Goal: Transaction & Acquisition: Purchase product/service

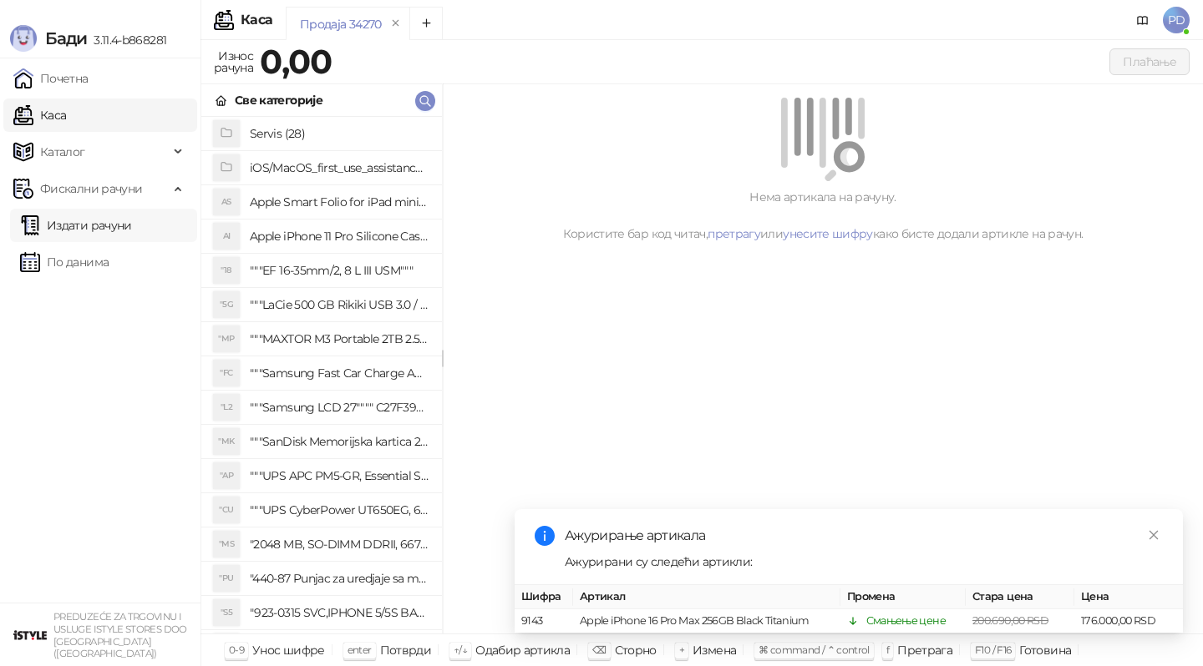
click at [110, 234] on link "Издати рачуни" at bounding box center [76, 225] width 112 height 33
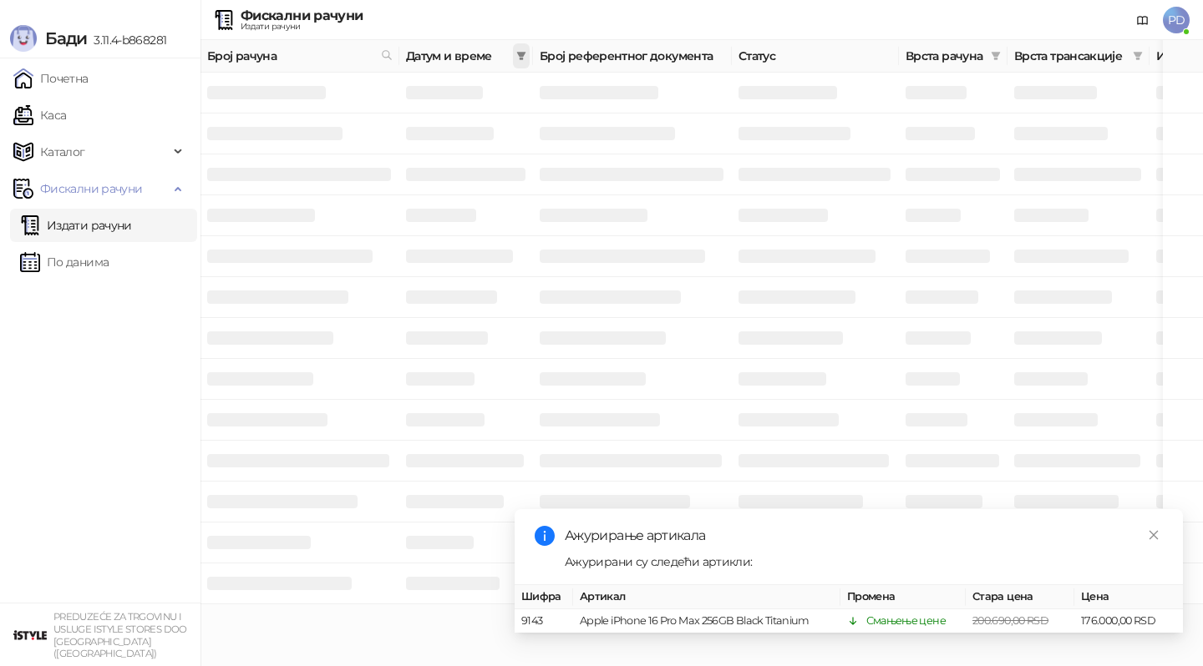
click at [520, 53] on icon "filter" at bounding box center [521, 56] width 9 height 8
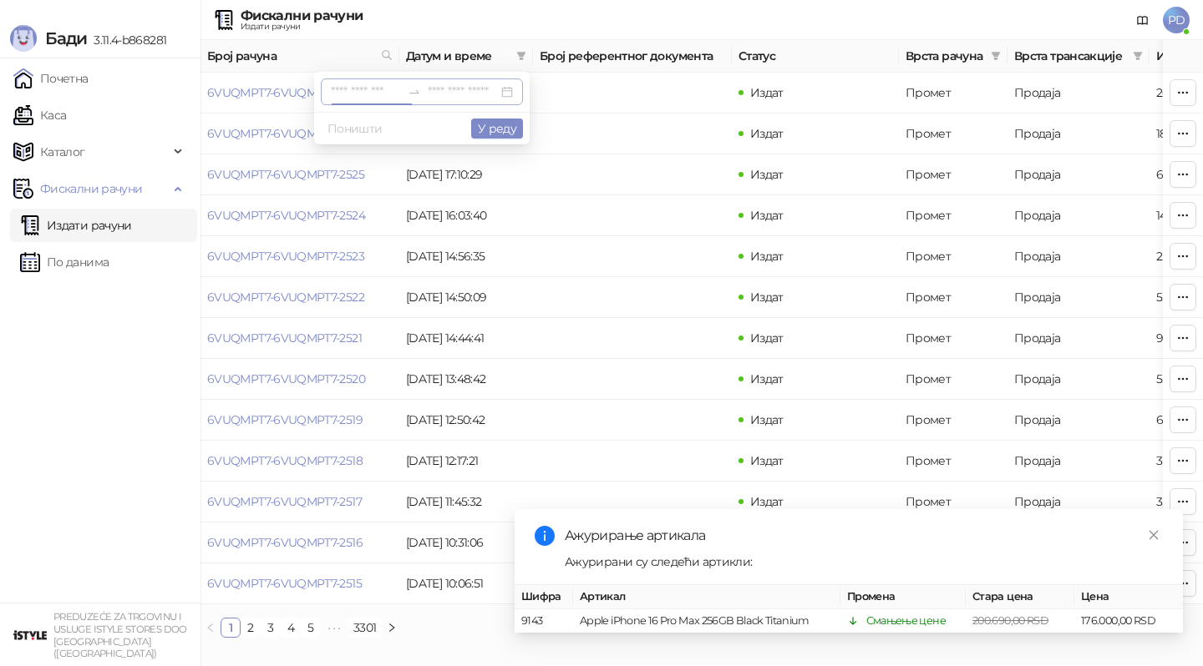
click at [347, 96] on input at bounding box center [366, 92] width 70 height 18
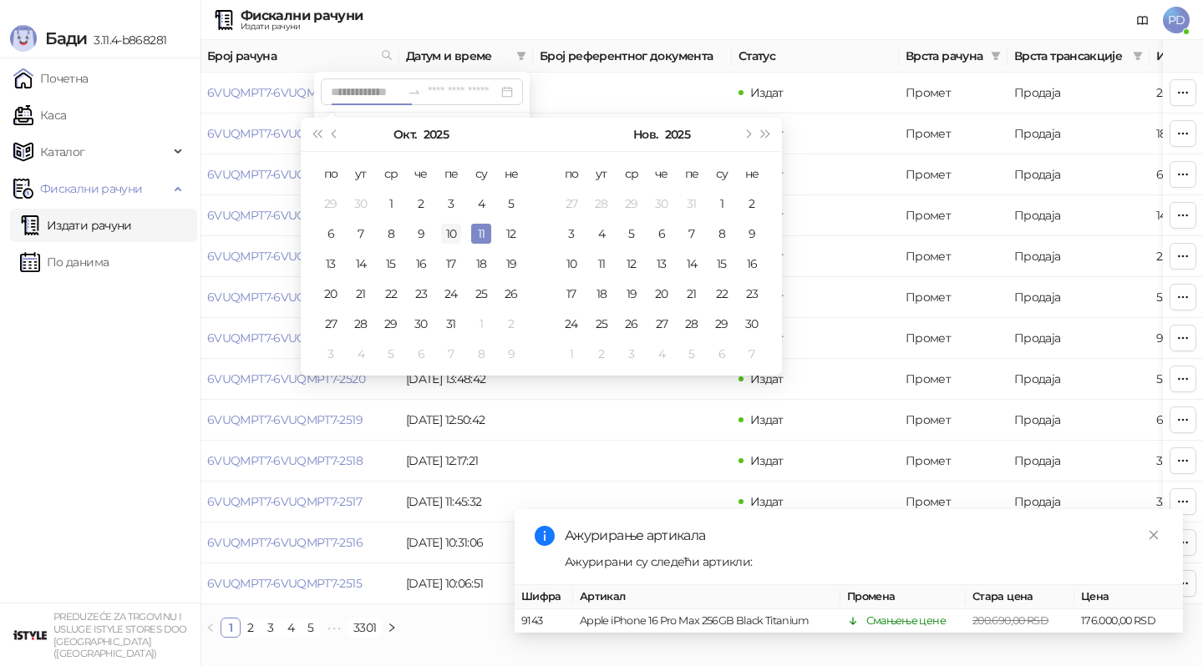
type input "**********"
click at [450, 227] on div "10" at bounding box center [451, 234] width 20 height 20
type input "**********"
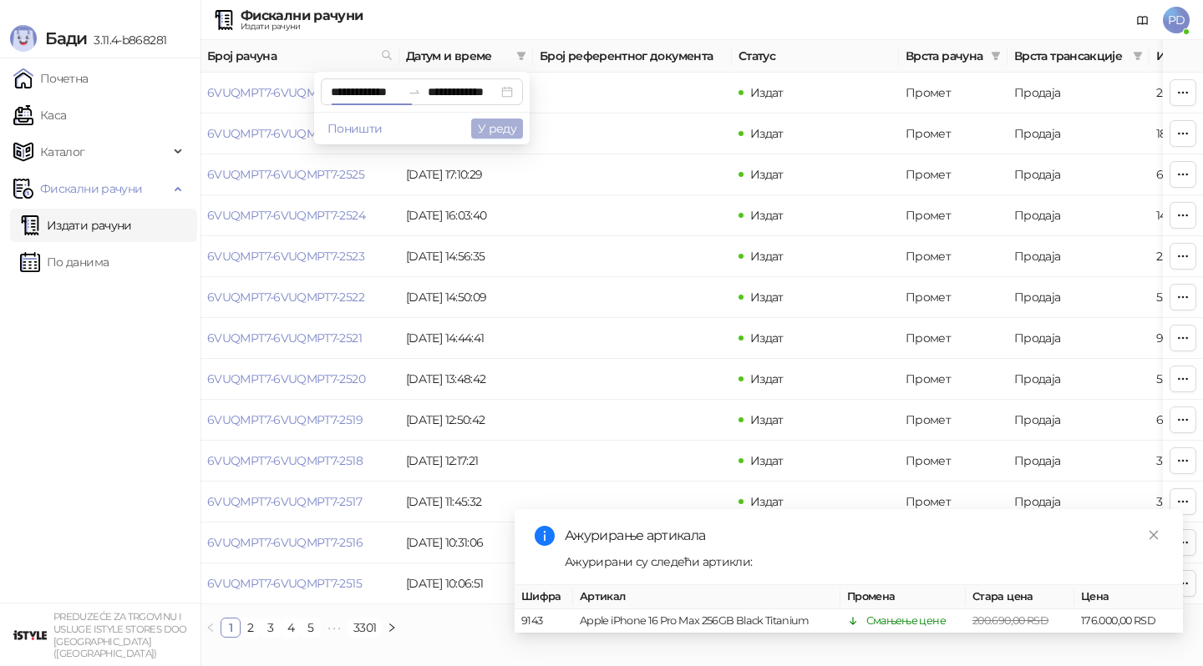
click at [492, 124] on button "У реду" at bounding box center [497, 129] width 52 height 20
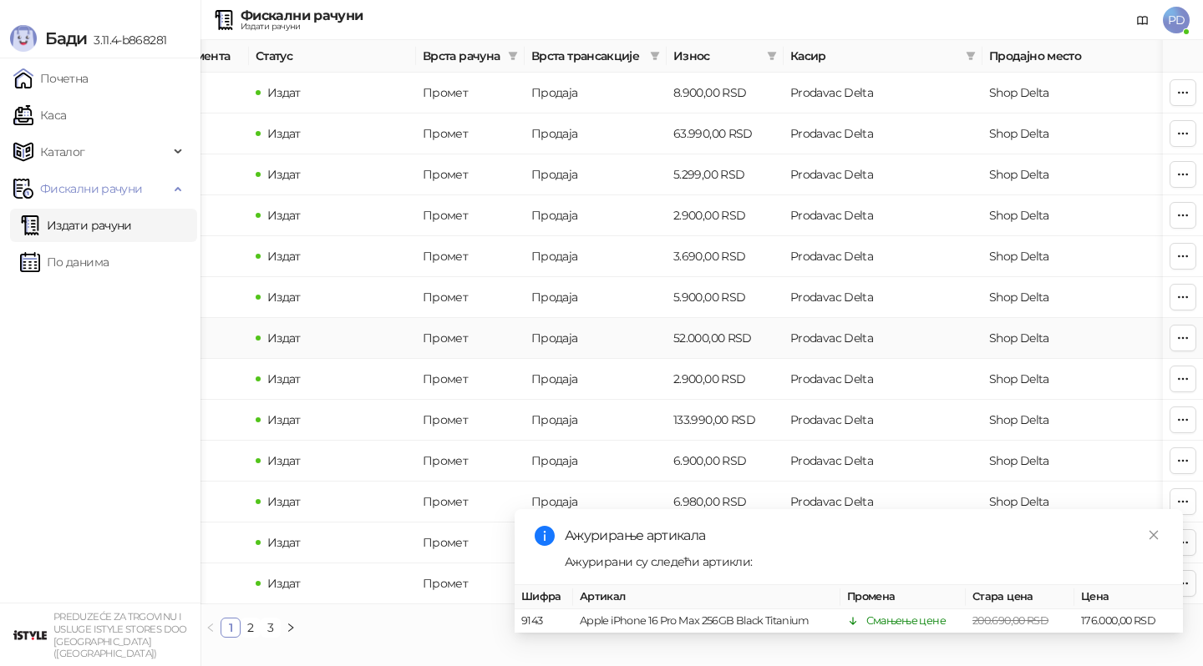
scroll to position [0, 501]
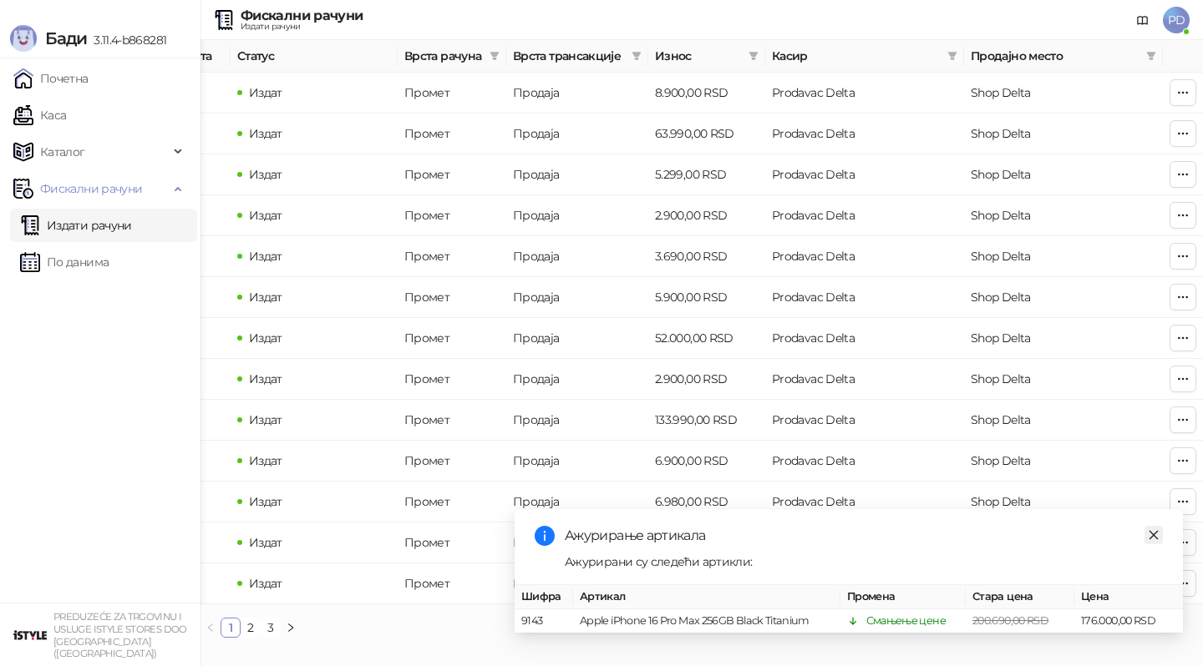
click at [1153, 535] on icon "close" at bounding box center [1153, 534] width 9 height 9
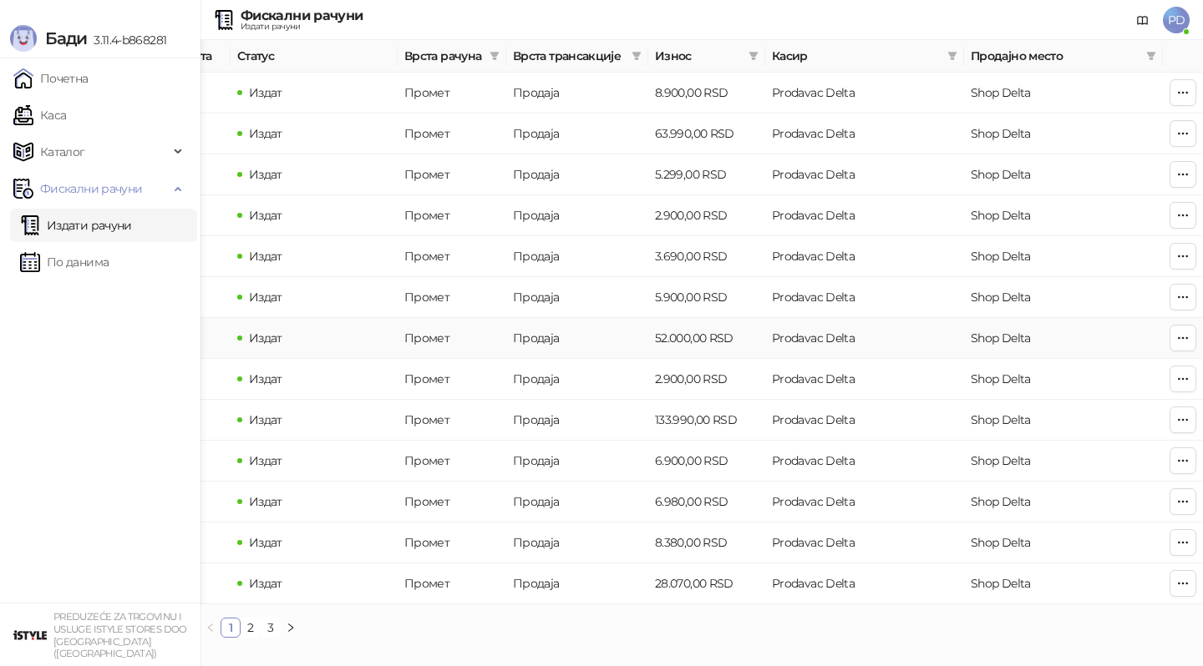
click at [677, 337] on td "52.000,00 RSD" at bounding box center [706, 338] width 117 height 41
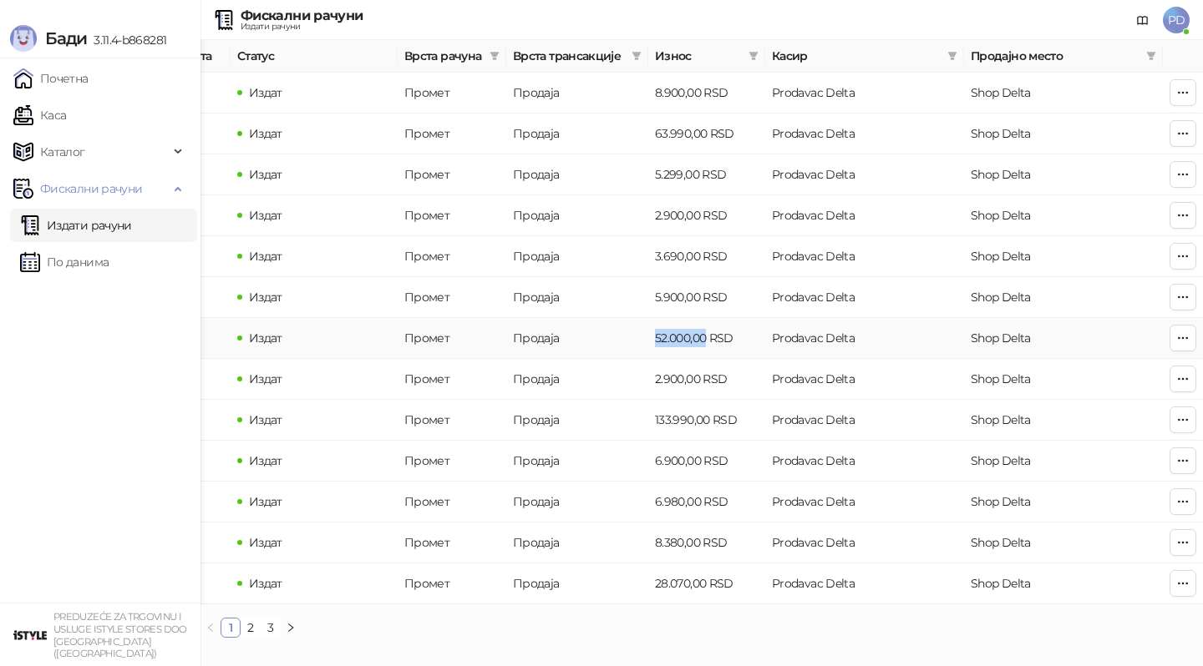
click at [677, 337] on td "52.000,00 RSD" at bounding box center [706, 338] width 117 height 41
click at [687, 296] on td "5.900,00 RSD" at bounding box center [706, 297] width 117 height 41
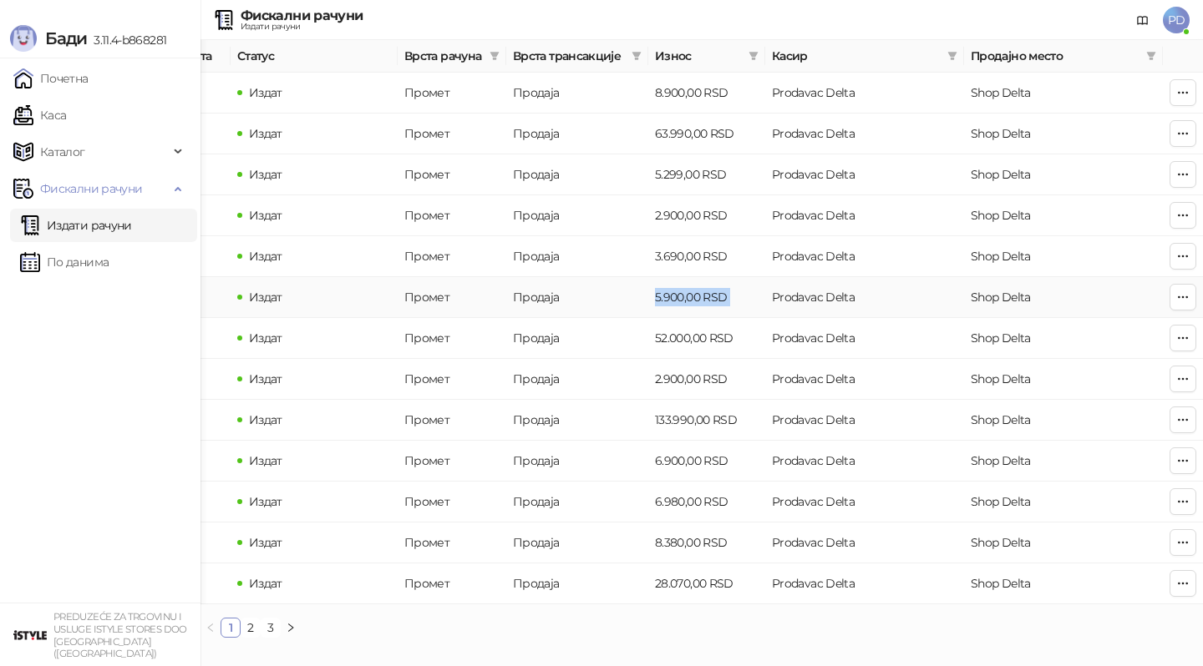
click at [687, 296] on td "5.900,00 RSD" at bounding box center [706, 297] width 117 height 41
click at [682, 256] on td "3.690,00 RSD" at bounding box center [706, 256] width 117 height 41
click at [686, 293] on td "5.900,00 RSD" at bounding box center [706, 297] width 117 height 41
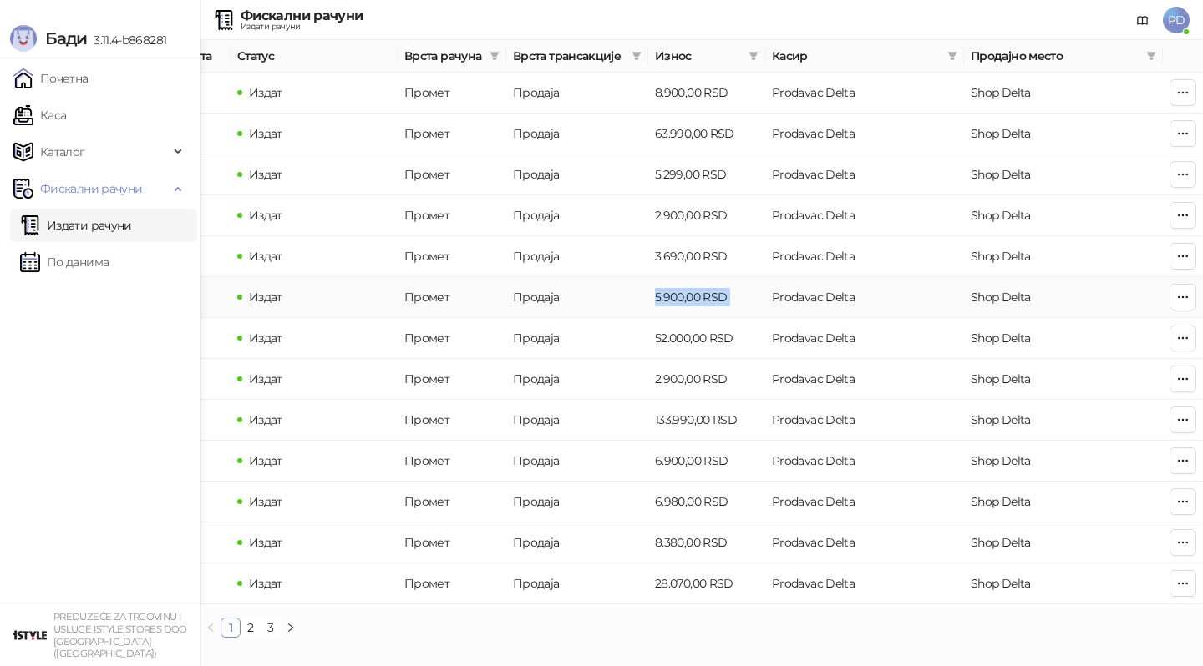
click at [686, 293] on td "5.900,00 RSD" at bounding box center [706, 297] width 117 height 41
click at [688, 258] on td "3.690,00 RSD" at bounding box center [706, 256] width 117 height 41
click at [490, 58] on icon "filter" at bounding box center [494, 56] width 10 height 10
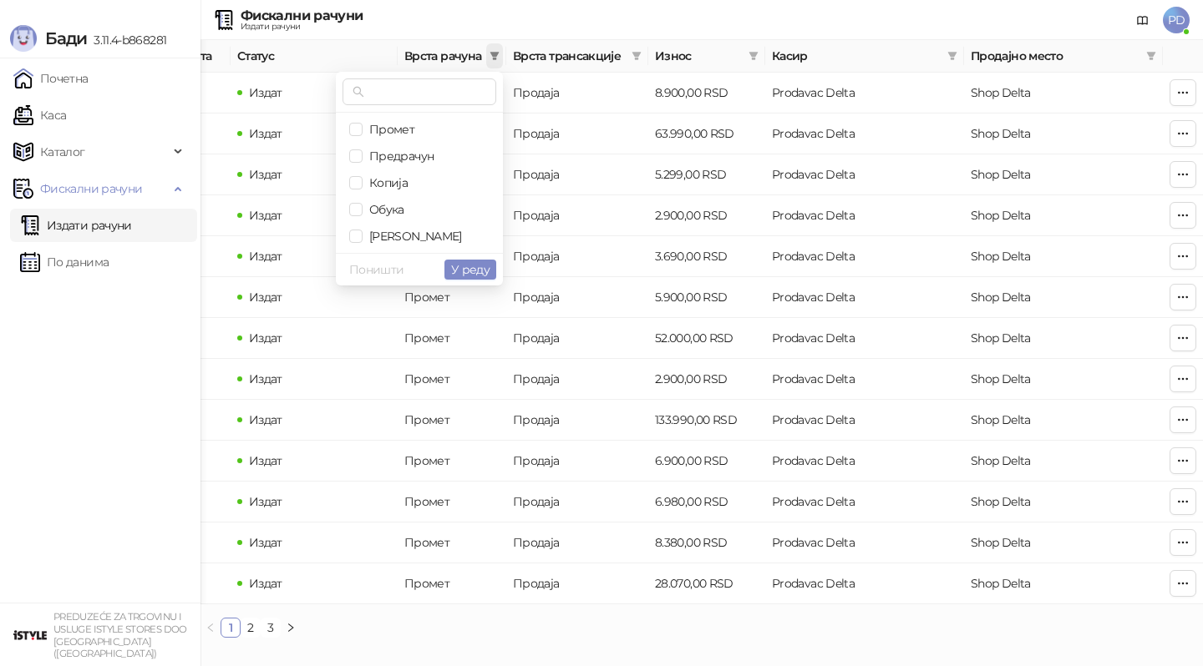
click at [490, 58] on icon "filter" at bounding box center [494, 56] width 10 height 10
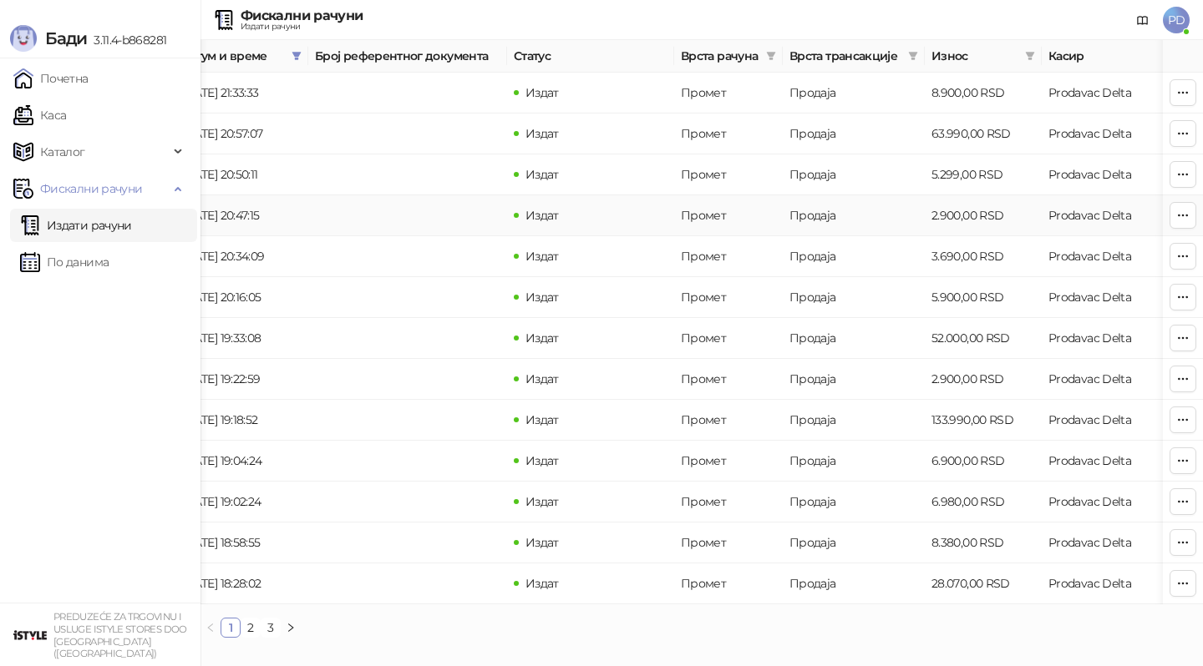
scroll to position [0, 0]
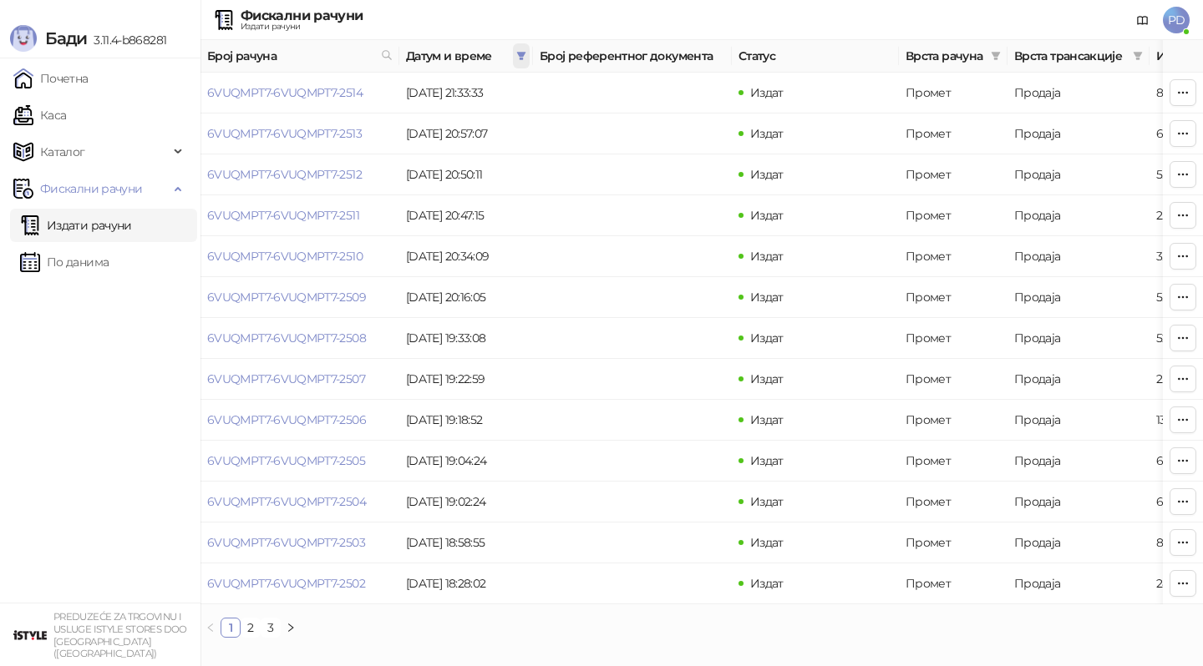
click at [520, 51] on icon "filter" at bounding box center [521, 56] width 10 height 10
click at [513, 124] on button "У реду" at bounding box center [497, 129] width 52 height 20
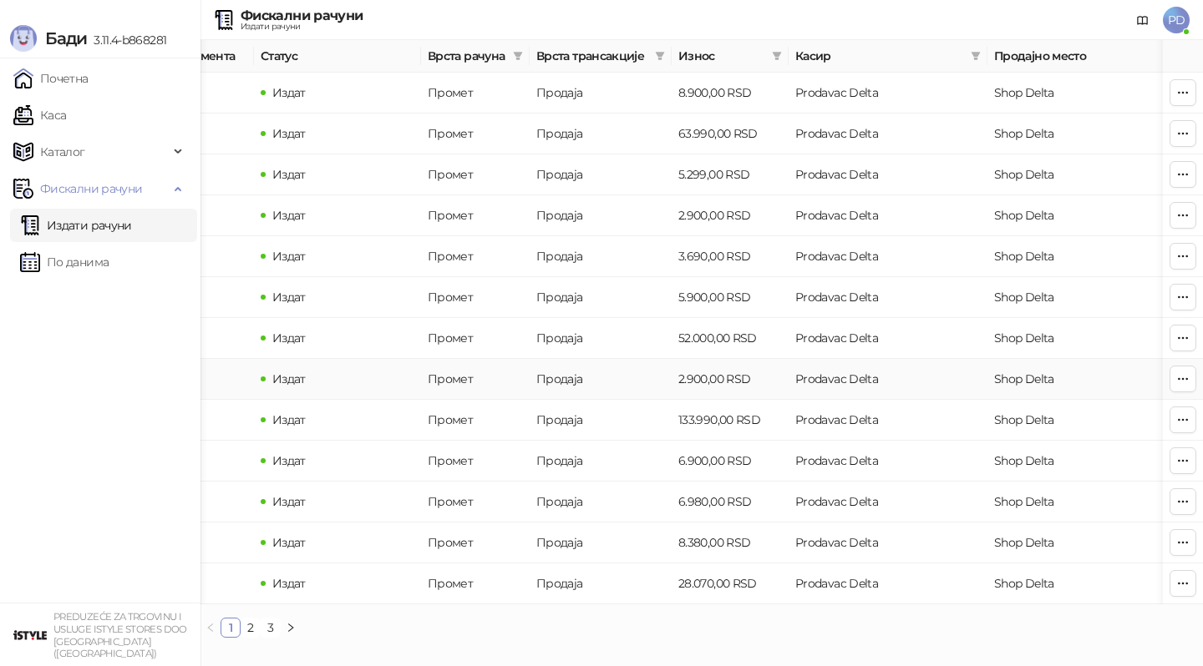
scroll to position [0, 501]
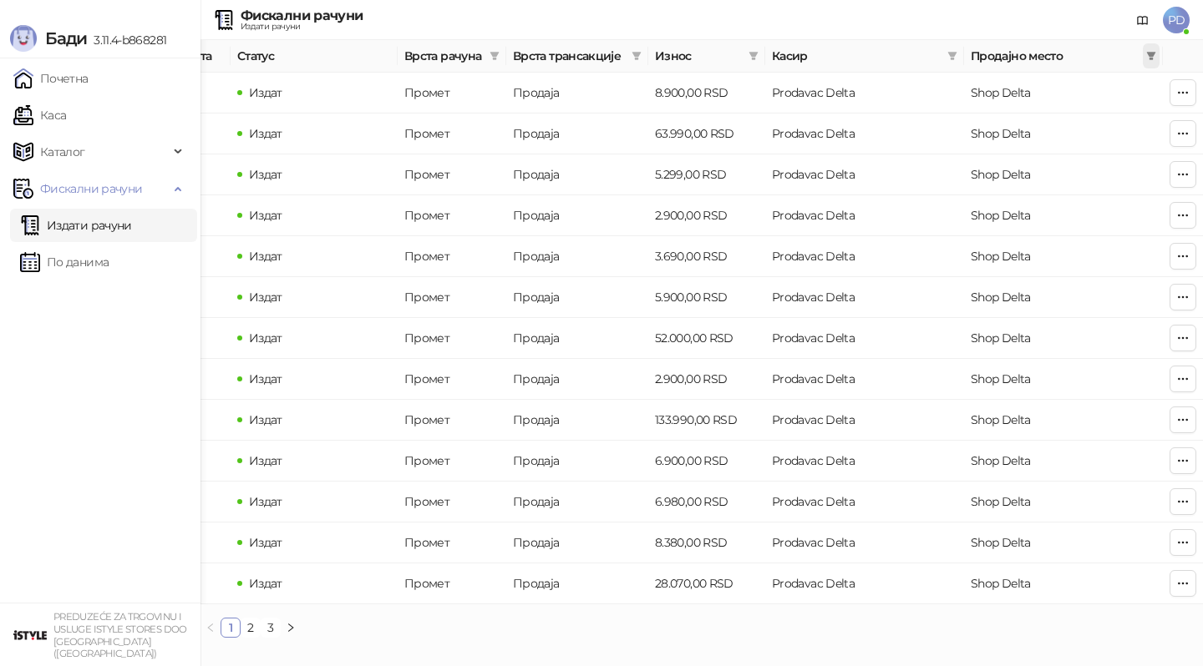
click at [1152, 57] on icon "filter" at bounding box center [1151, 56] width 9 height 8
click at [1123, 167] on span "У реду" at bounding box center [1126, 162] width 38 height 15
click at [272, 638] on div "Број рачуна Датум и време Број референтног документа Статус Врста рачуна Врста …" at bounding box center [701, 345] width 1002 height 611
click at [266, 619] on link "3" at bounding box center [270, 628] width 18 height 18
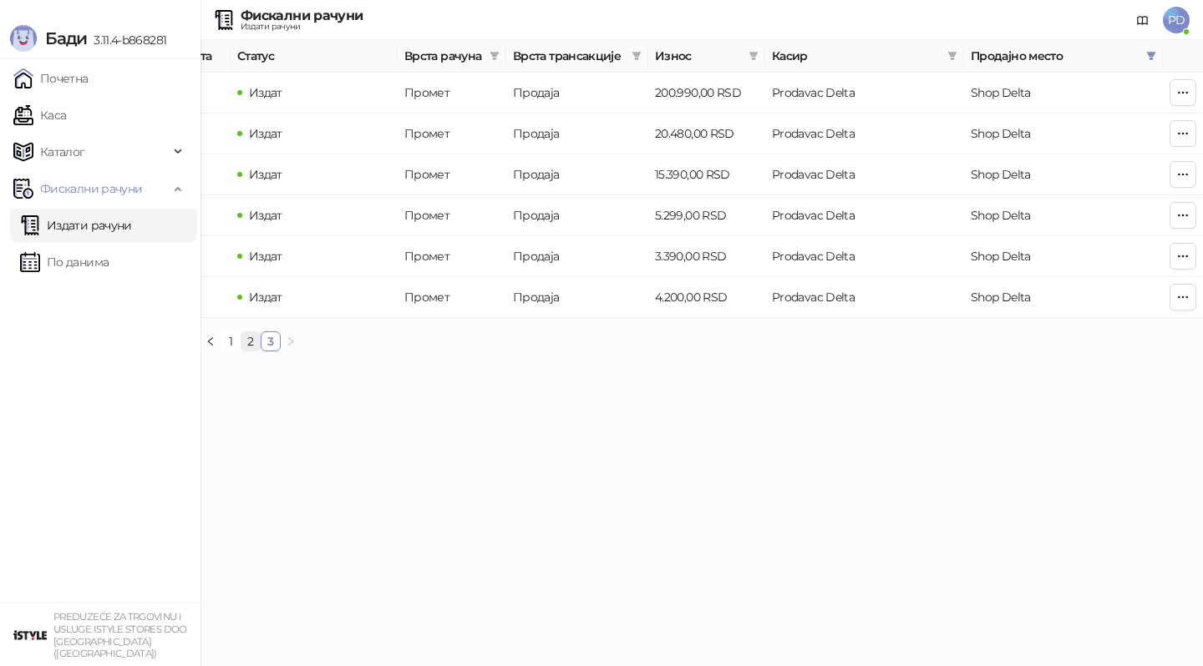
click at [254, 339] on link "2" at bounding box center [250, 341] width 18 height 18
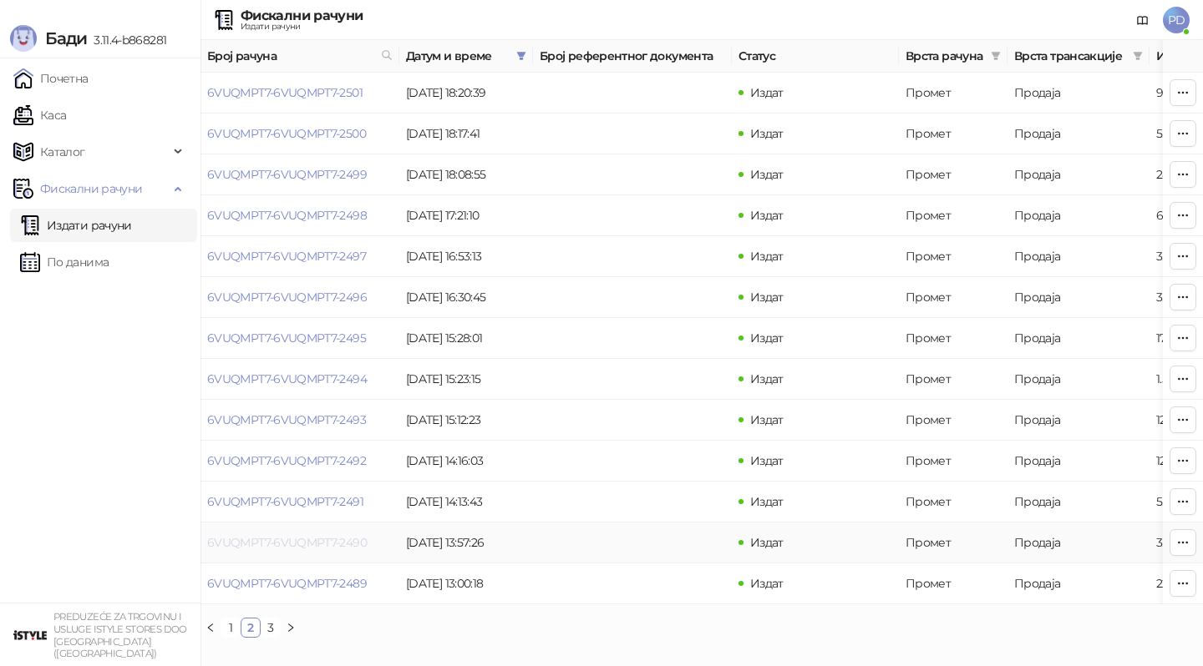
click at [346, 544] on link "6VUQMPT7-6VUQMPT7-2490" at bounding box center [287, 542] width 160 height 15
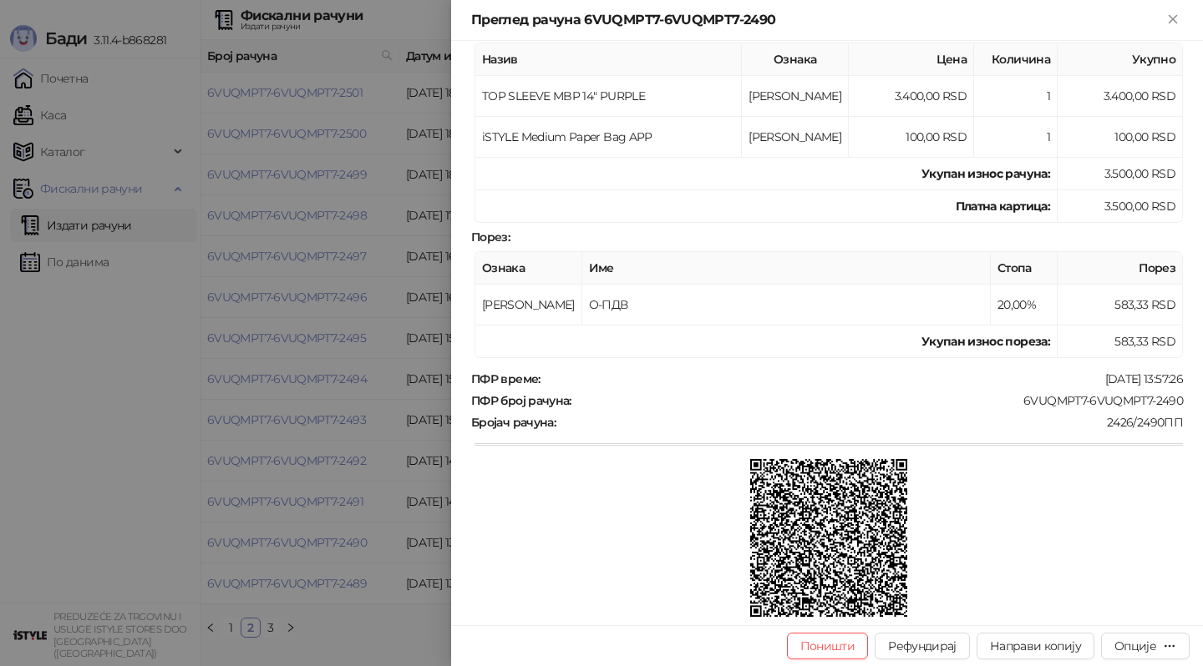
scroll to position [311, 0]
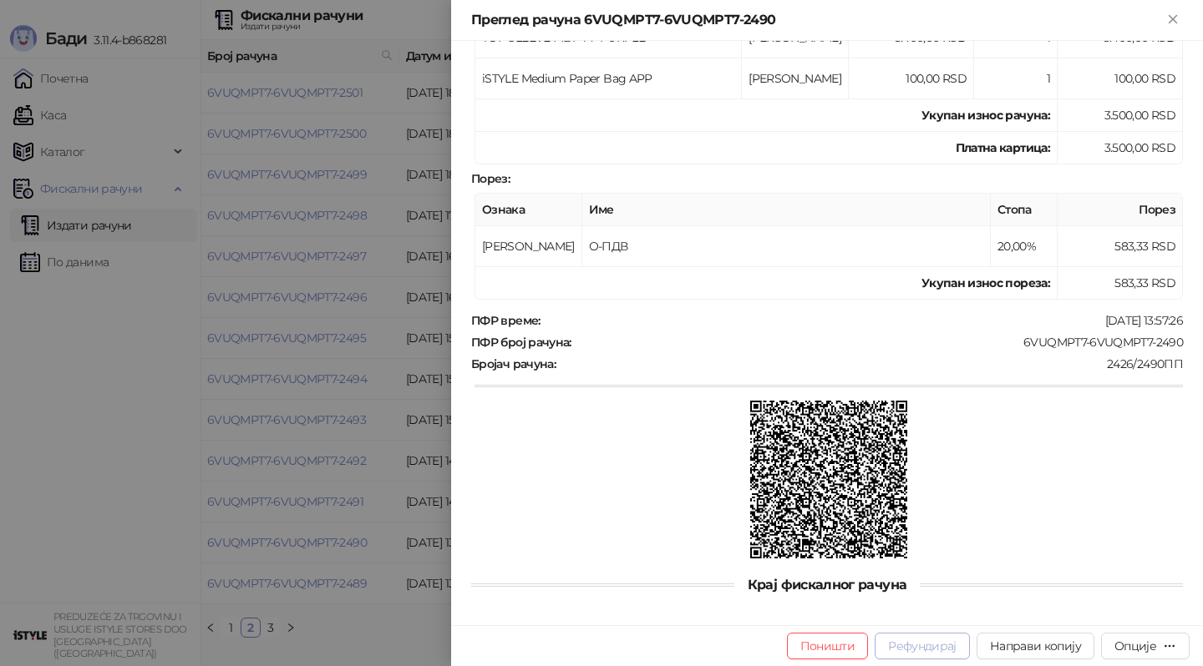
click at [933, 651] on button "Рефундирај" at bounding box center [921, 646] width 95 height 27
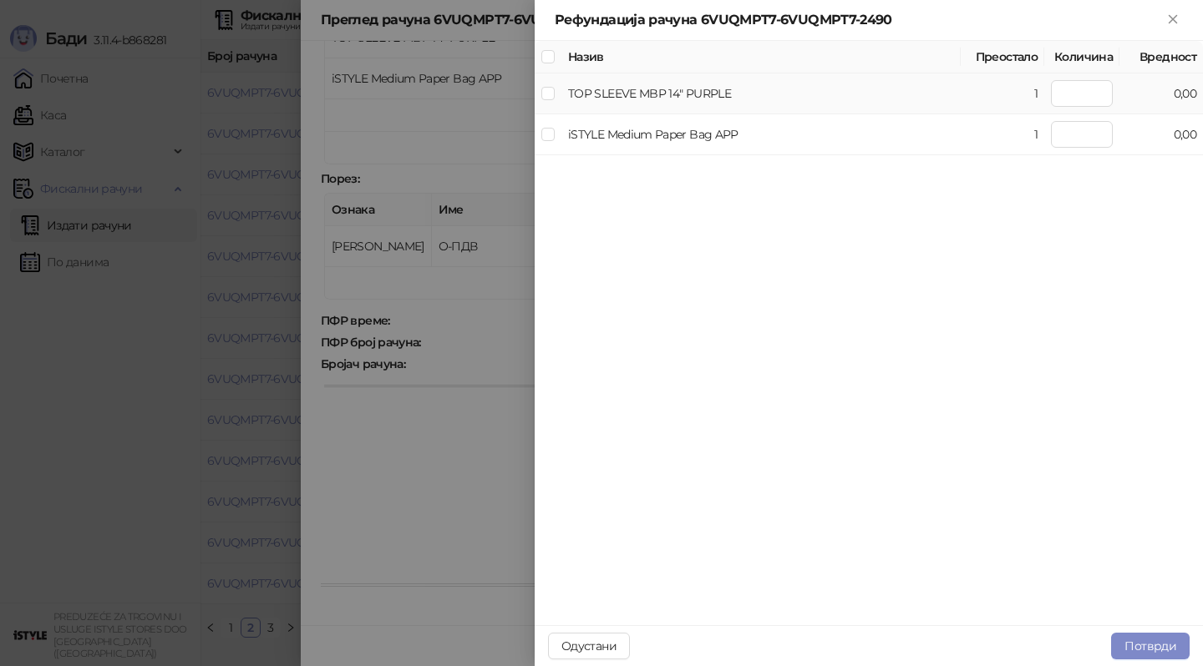
click at [555, 94] on td at bounding box center [548, 93] width 27 height 41
type input "*"
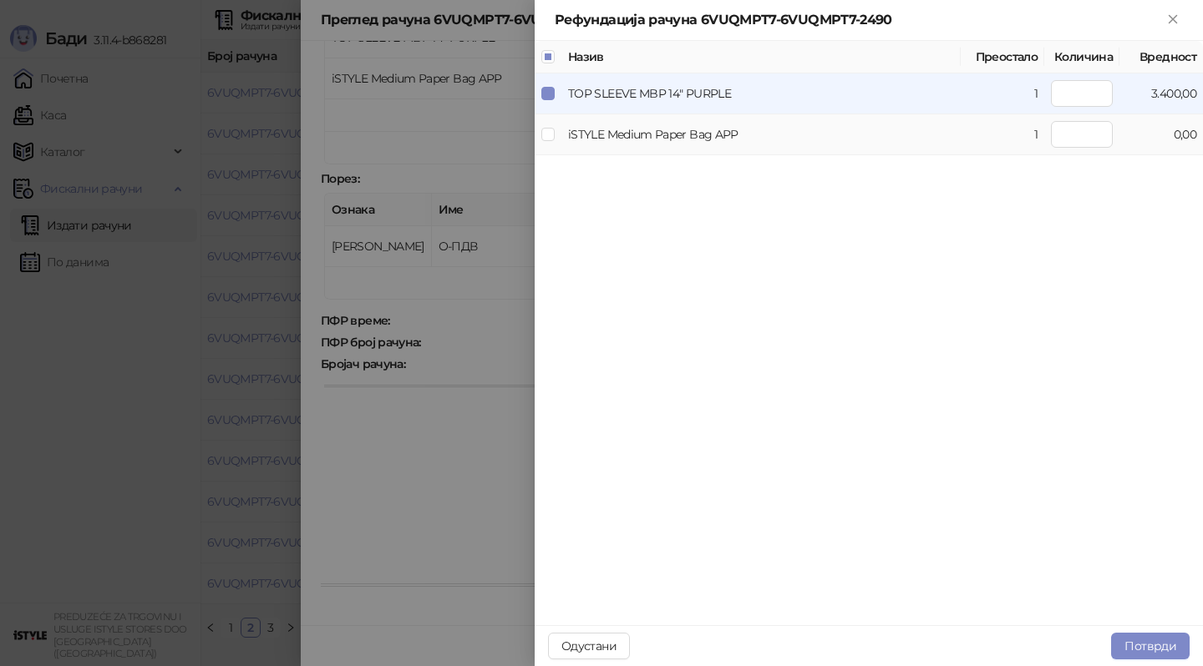
type input "*"
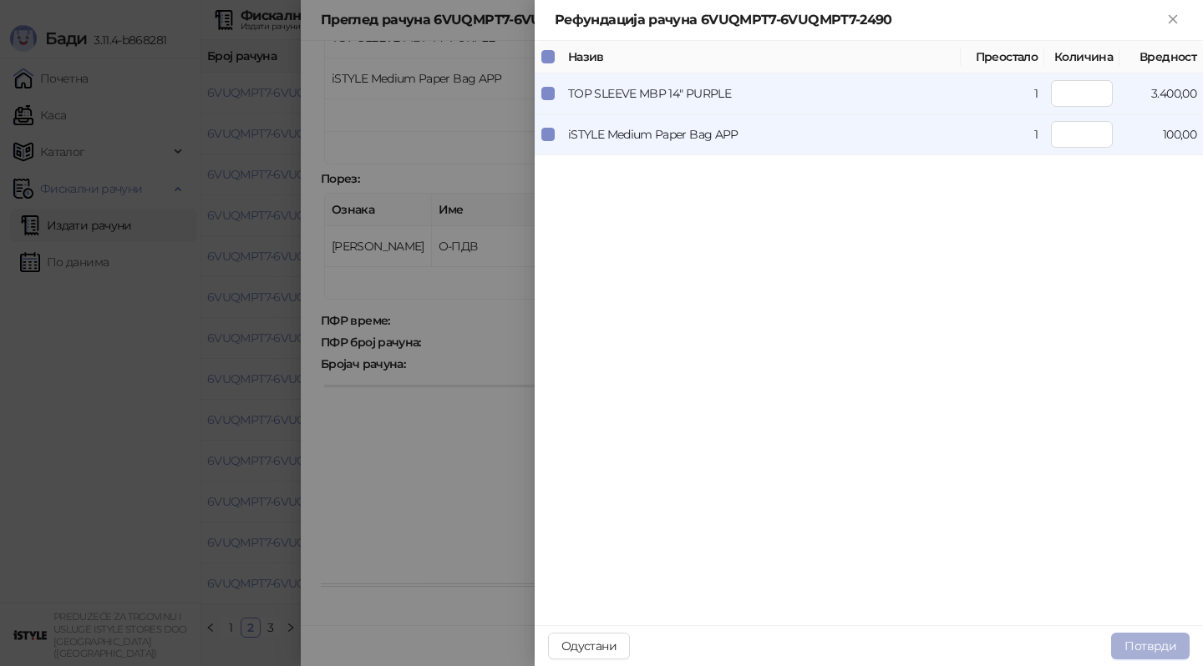
click at [1157, 648] on button "Потврди" at bounding box center [1150, 646] width 79 height 27
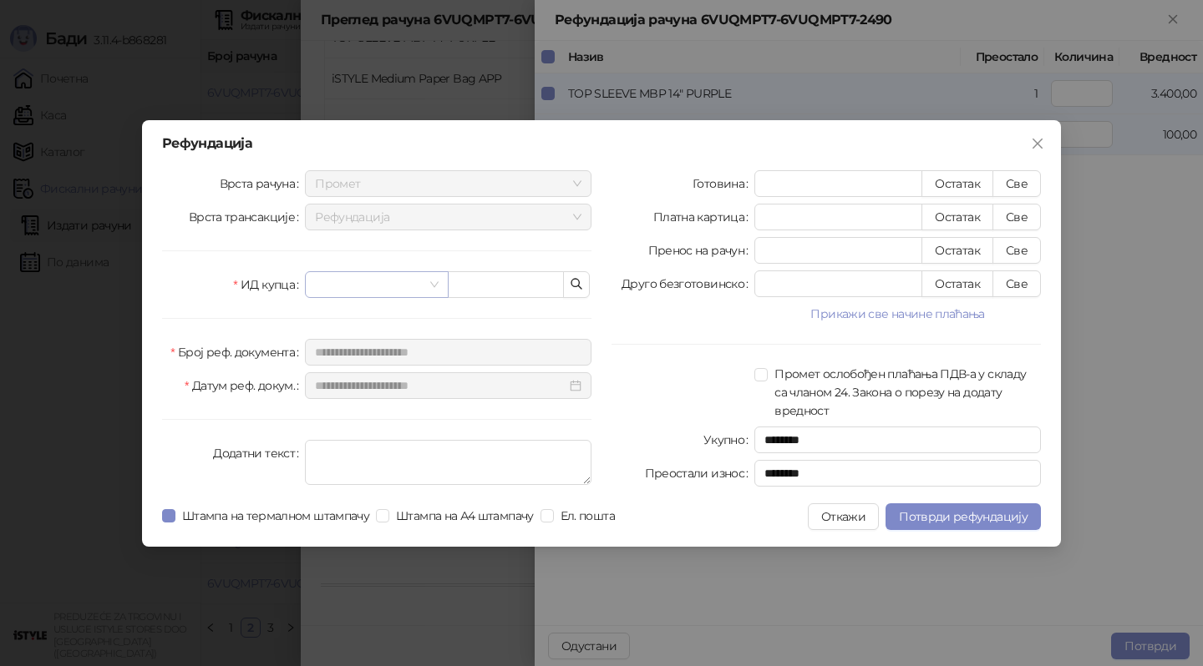
click at [416, 286] on input "search" at bounding box center [369, 284] width 108 height 25
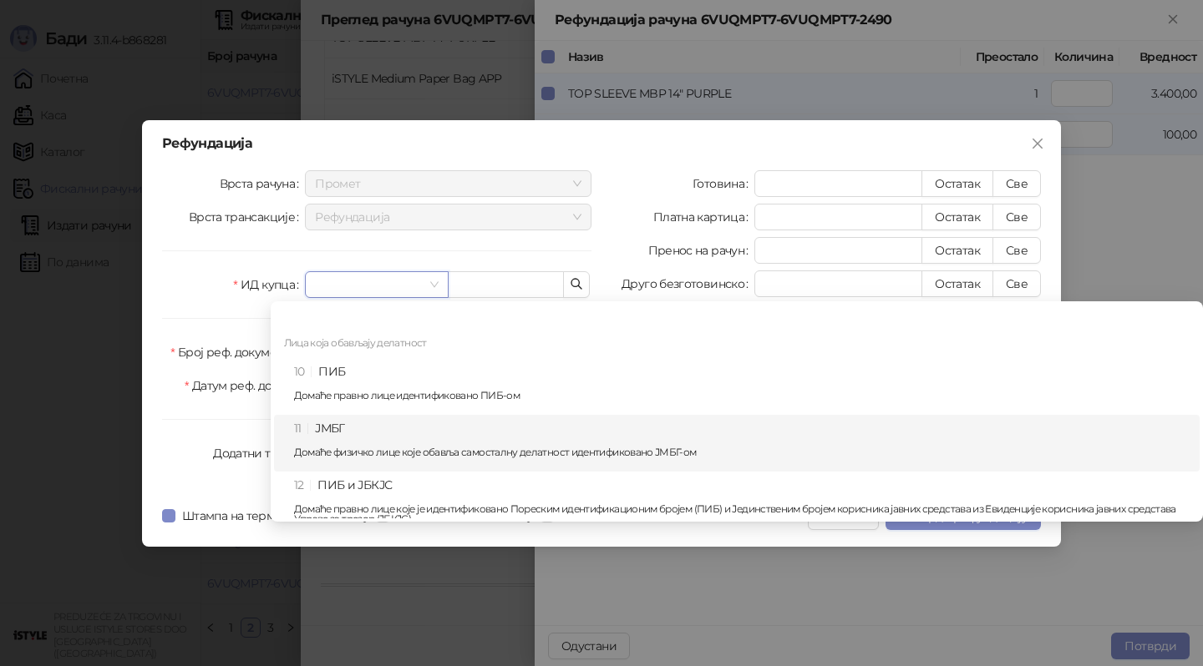
click at [385, 443] on div "11 ЈМБГ Домаће физичко лице које обавља самосталну делатност идентификовано ЈМБ…" at bounding box center [741, 443] width 895 height 48
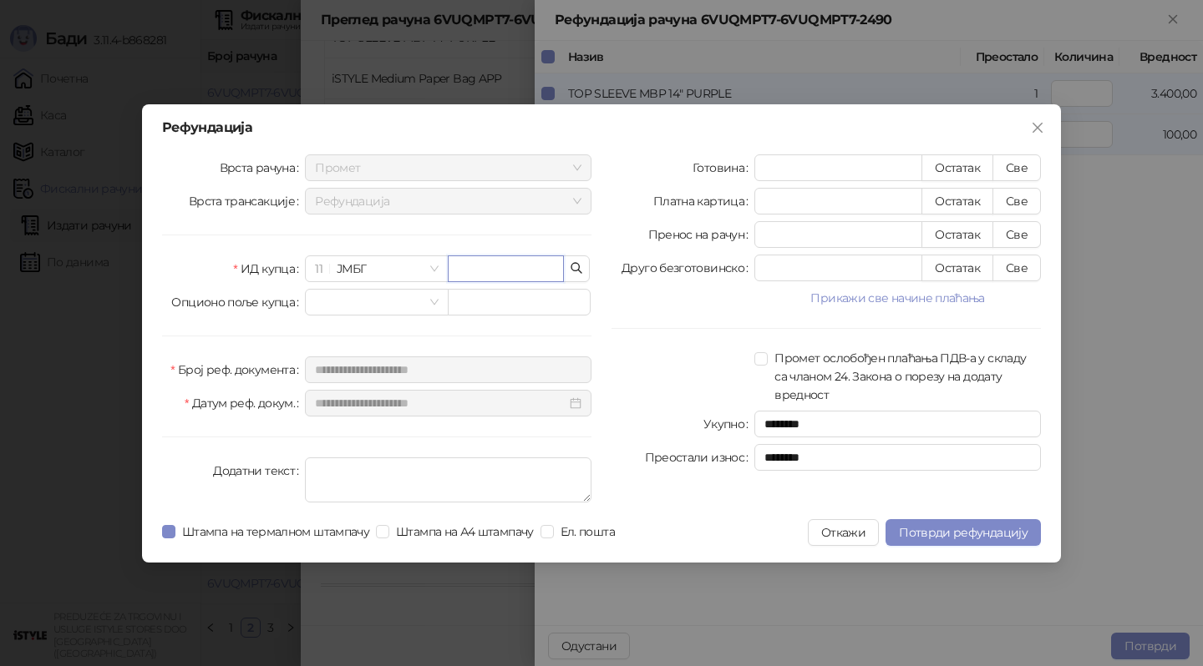
click at [474, 275] on input "text" at bounding box center [506, 269] width 116 height 27
type input "**********"
click at [1026, 193] on button "Све" at bounding box center [1016, 201] width 48 height 27
type input "****"
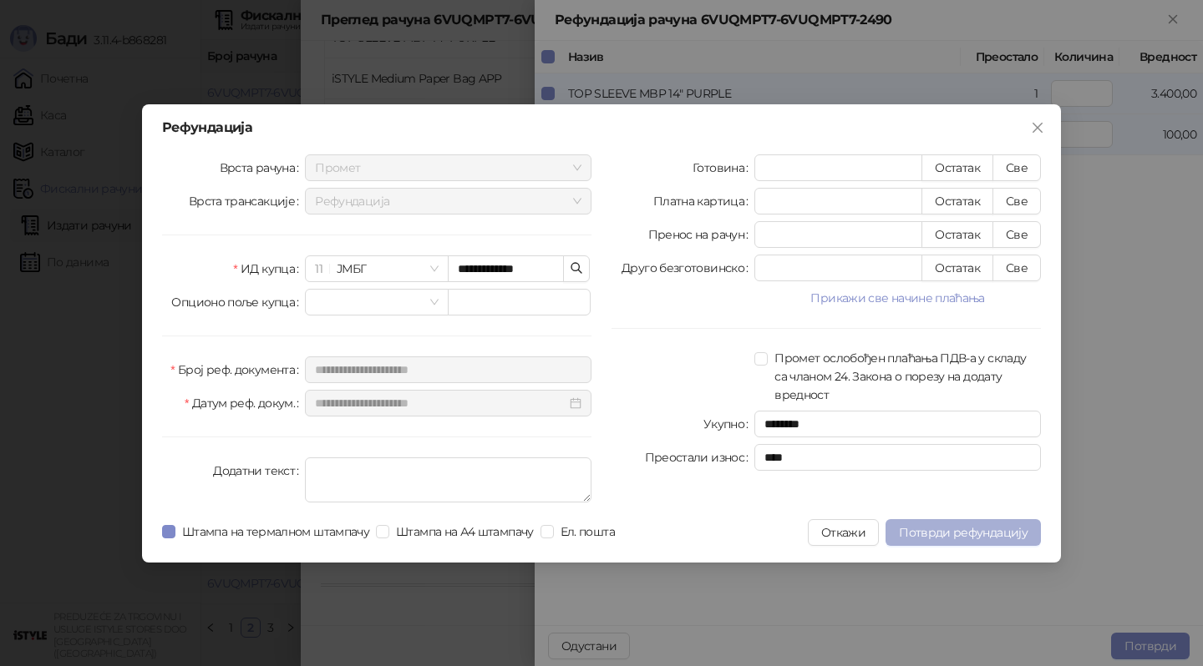
click at [968, 530] on span "Потврди рефундацију" at bounding box center [963, 532] width 129 height 15
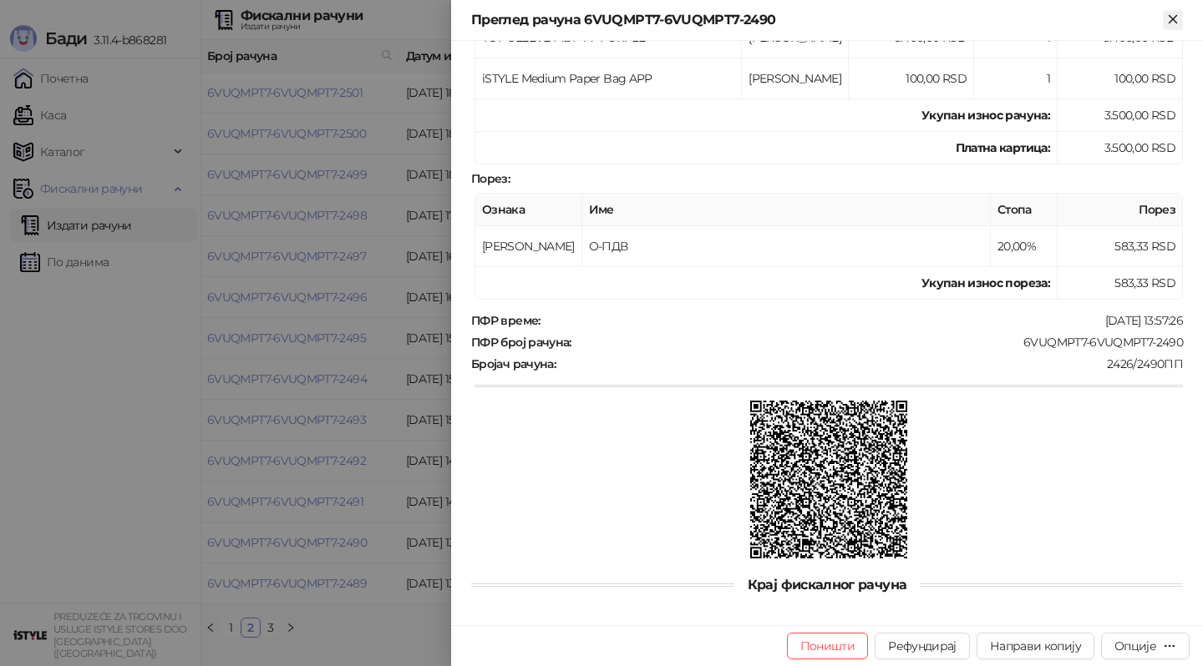
click at [1170, 23] on icon "Close" at bounding box center [1172, 19] width 15 height 15
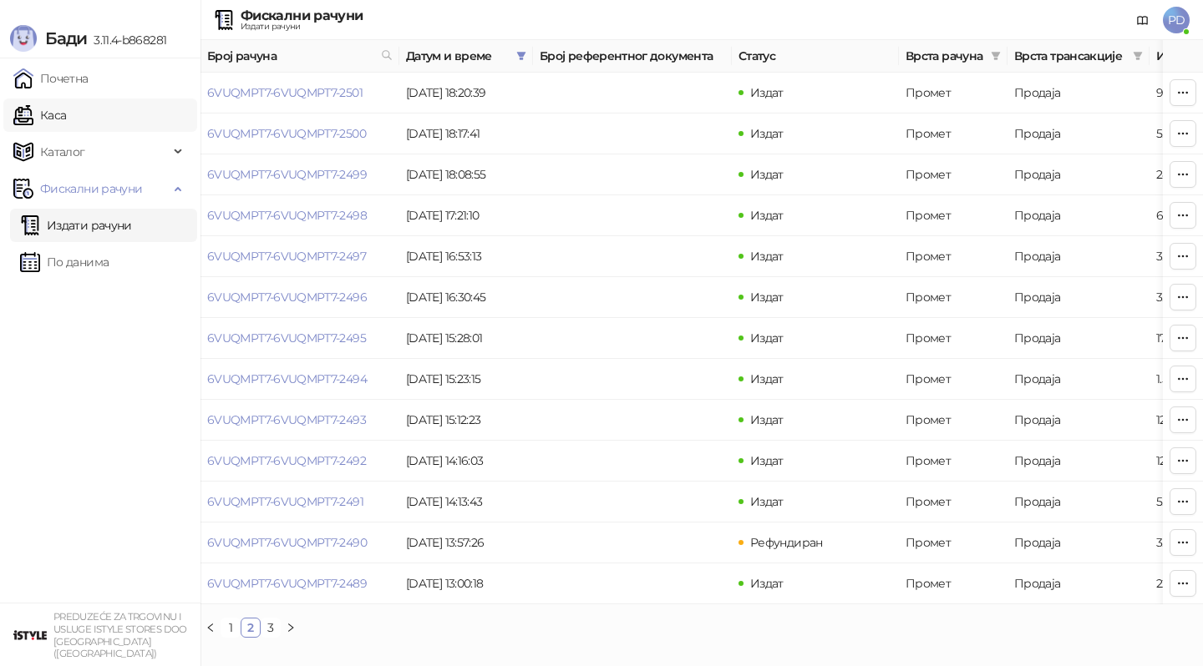
click at [66, 109] on link "Каса" at bounding box center [39, 115] width 53 height 33
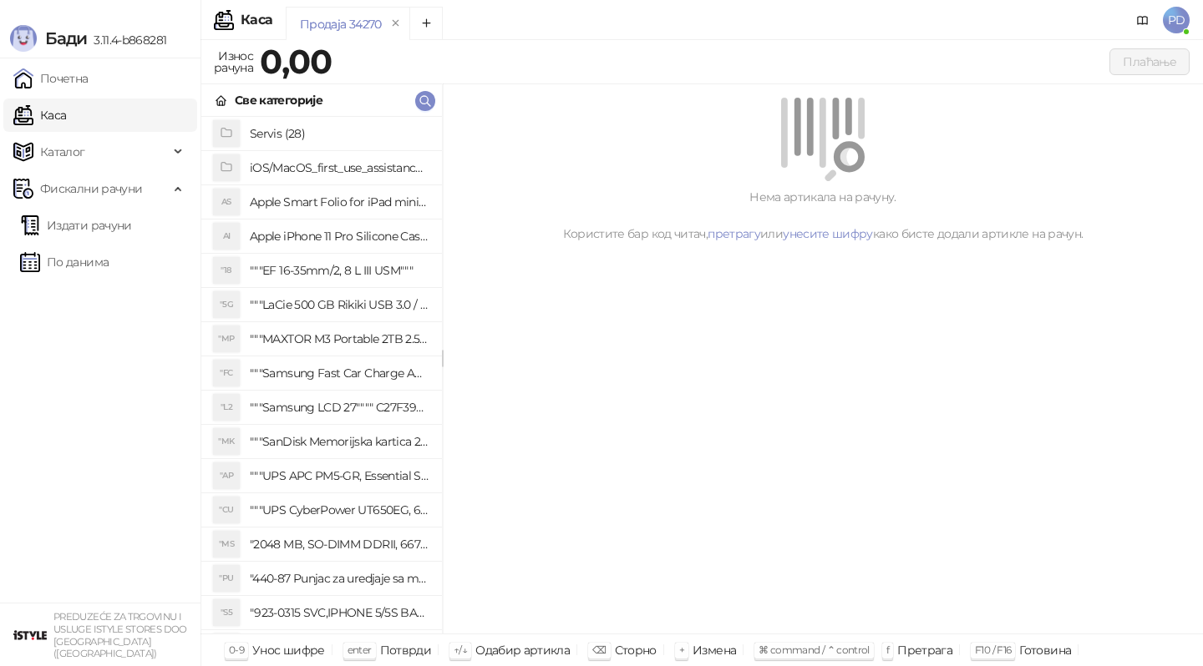
click at [432, 94] on div "Све категорије" at bounding box center [321, 100] width 241 height 33
click at [425, 106] on icon "button" at bounding box center [424, 100] width 13 height 13
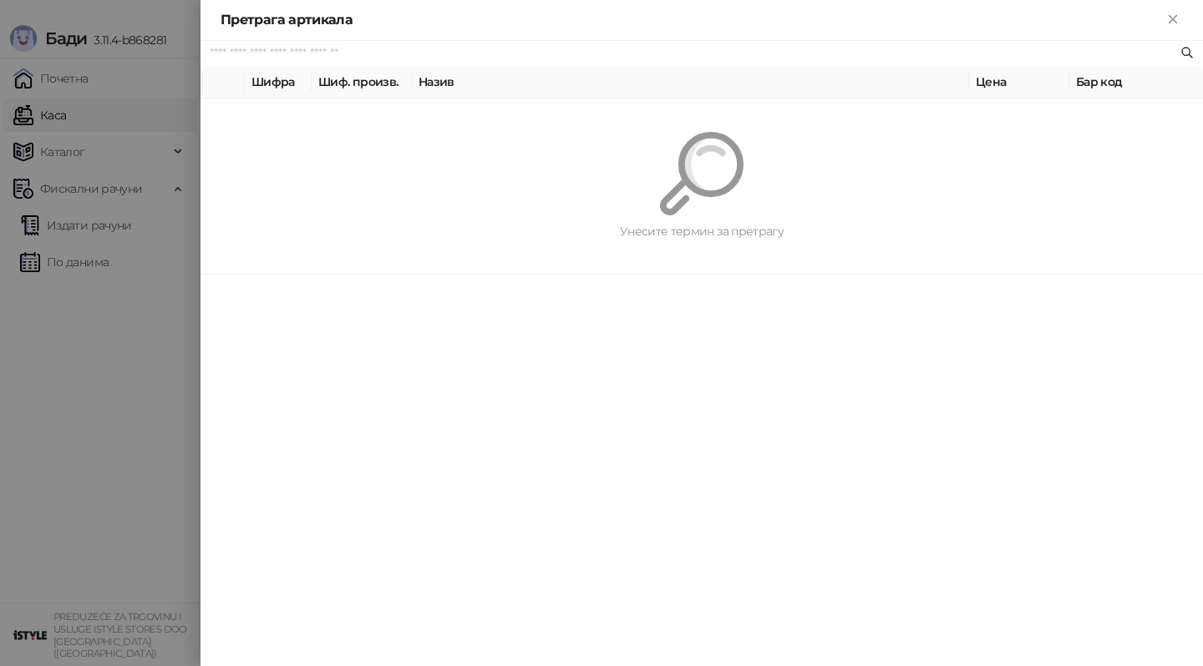
paste input "*********"
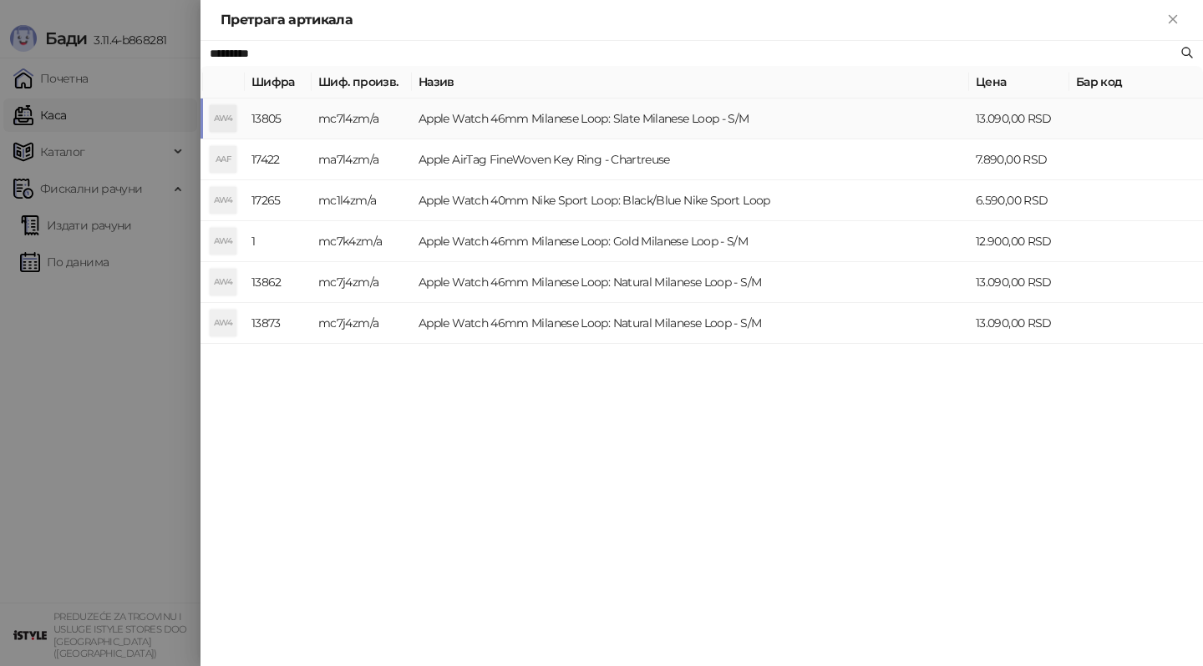
type input "*********"
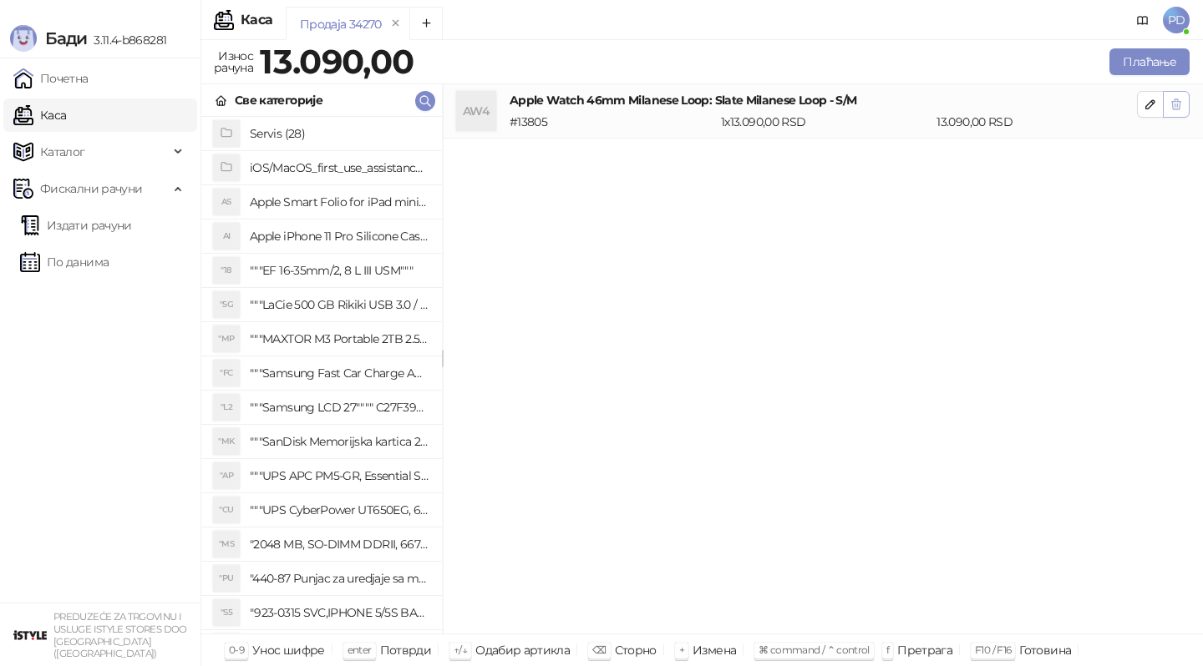
click at [1169, 97] on span "button" at bounding box center [1175, 104] width 13 height 16
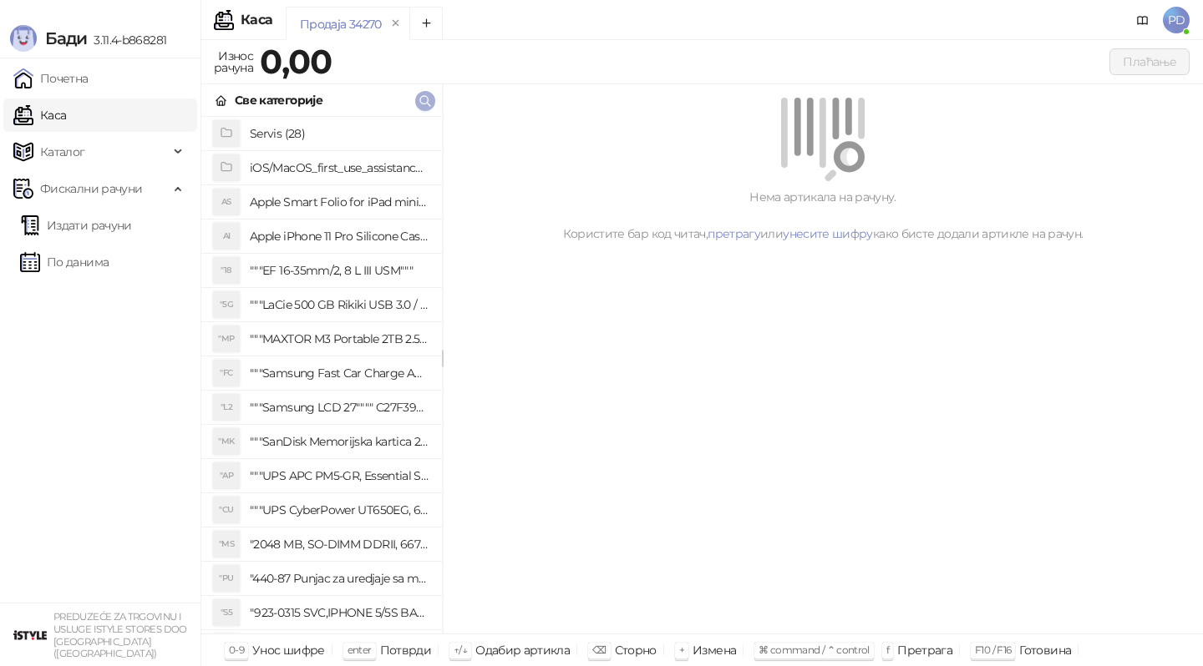
click at [421, 102] on icon "button" at bounding box center [425, 101] width 10 height 10
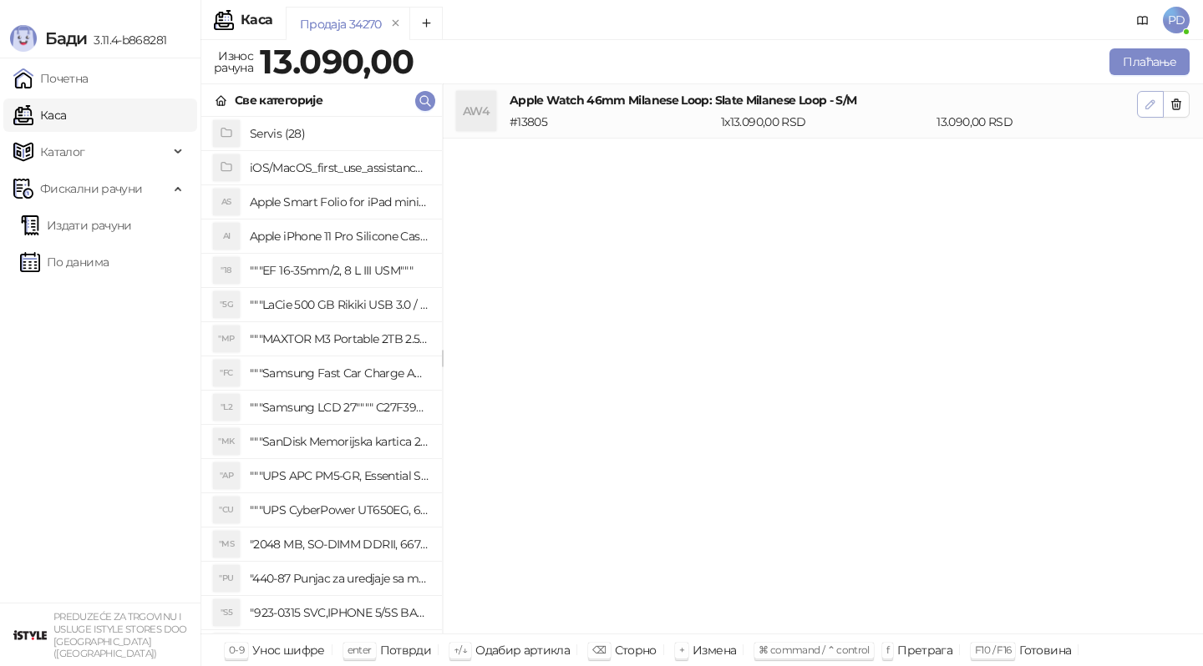
click at [1143, 105] on icon "button" at bounding box center [1149, 104] width 13 height 13
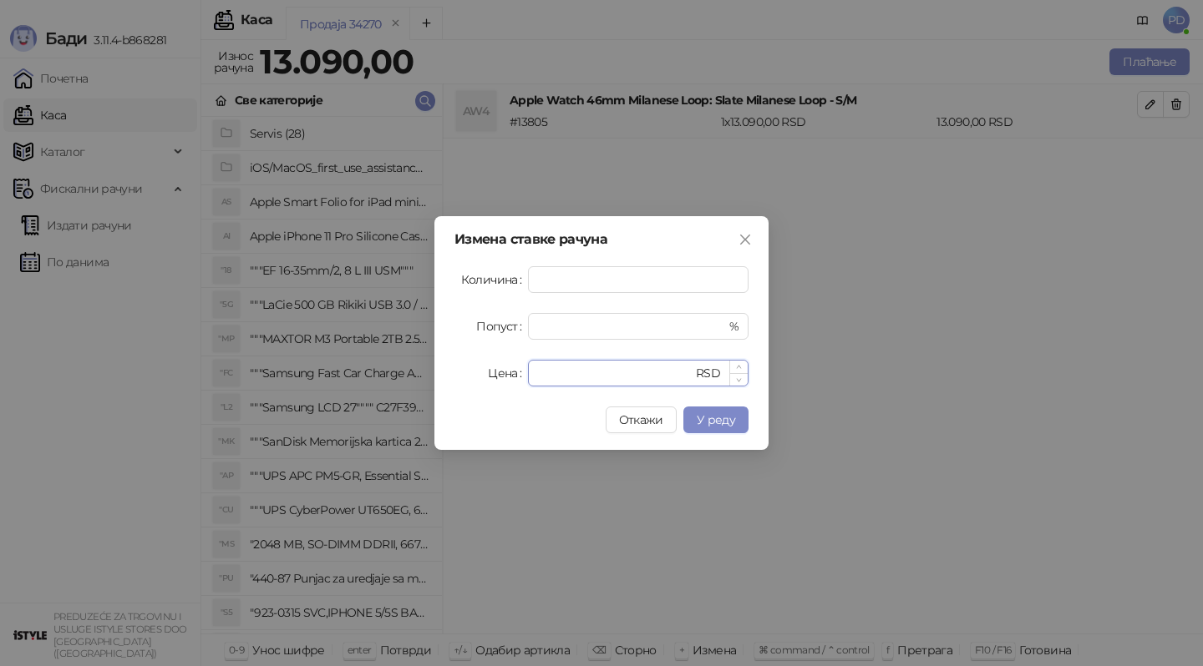
click at [557, 373] on input "*****" at bounding box center [615, 373] width 155 height 25
paste input "***"
type input "*****"
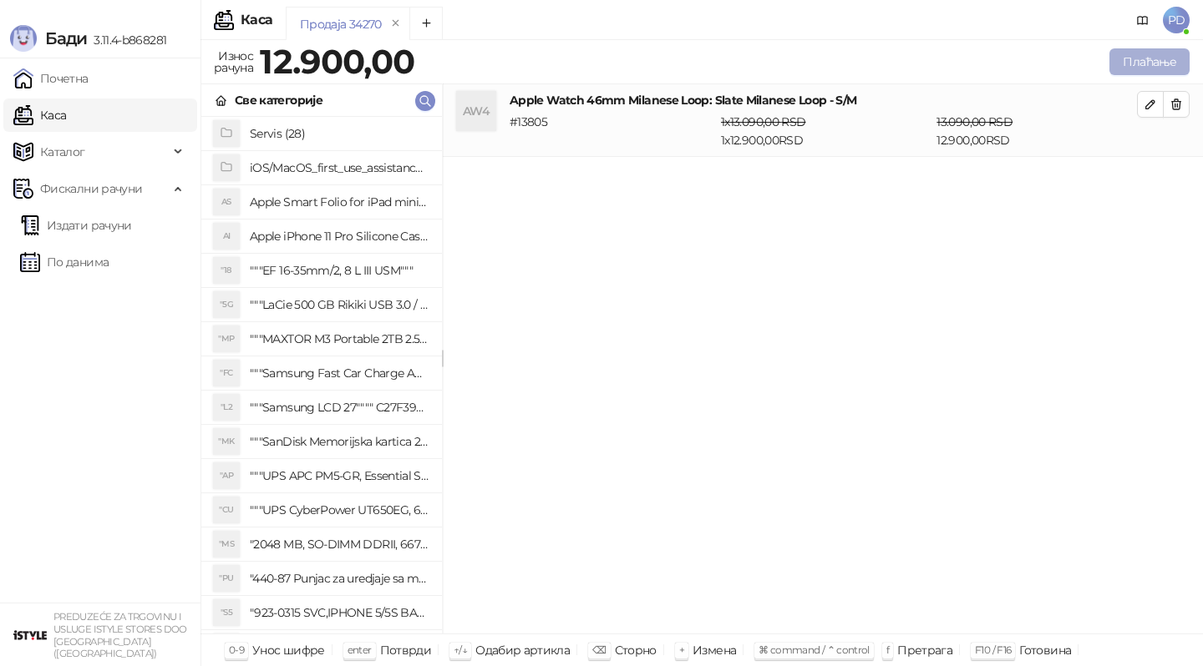
click at [1153, 68] on button "Плаћање" at bounding box center [1149, 61] width 80 height 27
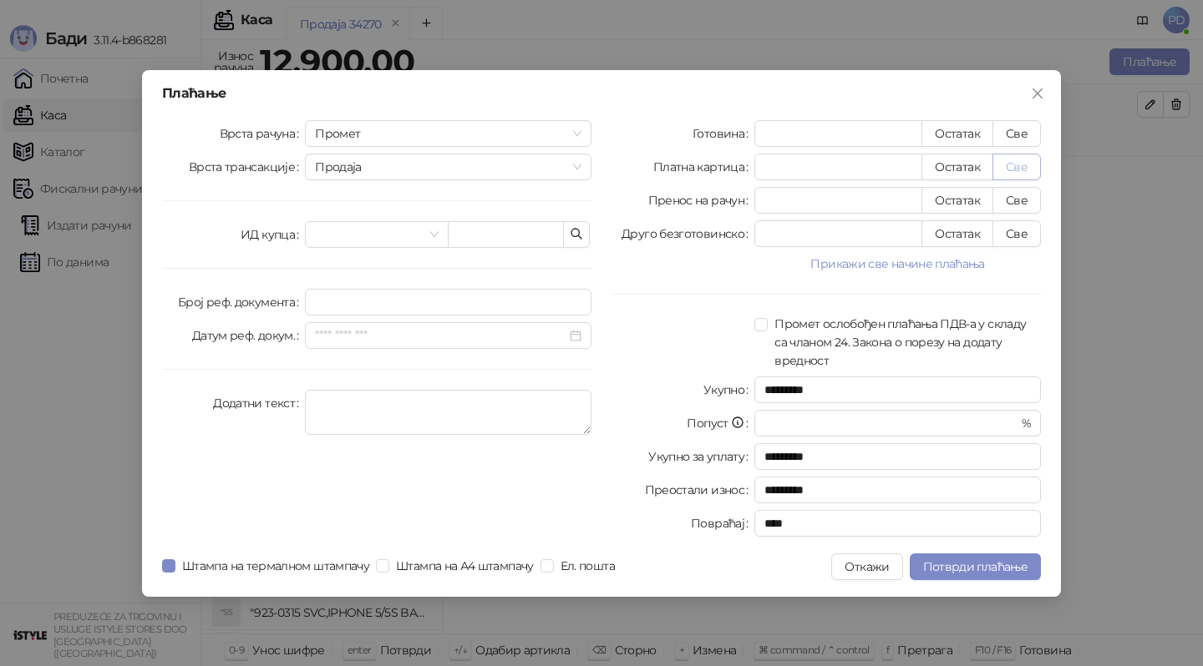
click at [1017, 163] on button "Све" at bounding box center [1016, 167] width 48 height 27
type input "*****"
type input "****"
click at [983, 570] on span "Потврди плаћање" at bounding box center [975, 567] width 104 height 15
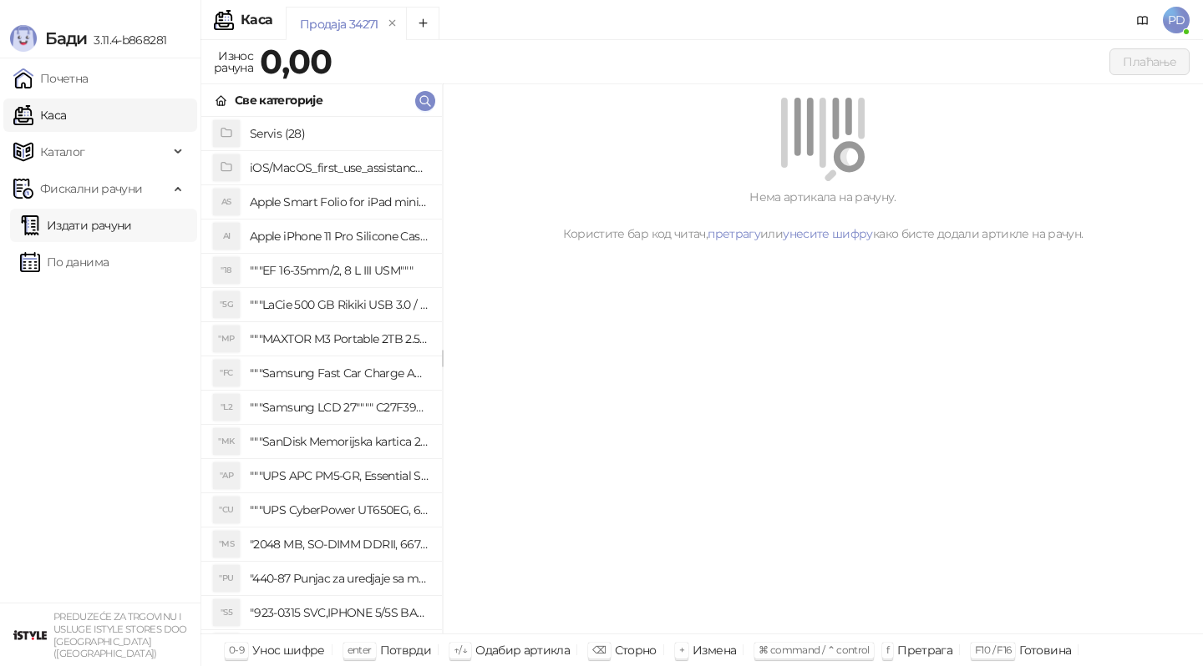
click at [103, 234] on link "Издати рачуни" at bounding box center [76, 225] width 112 height 33
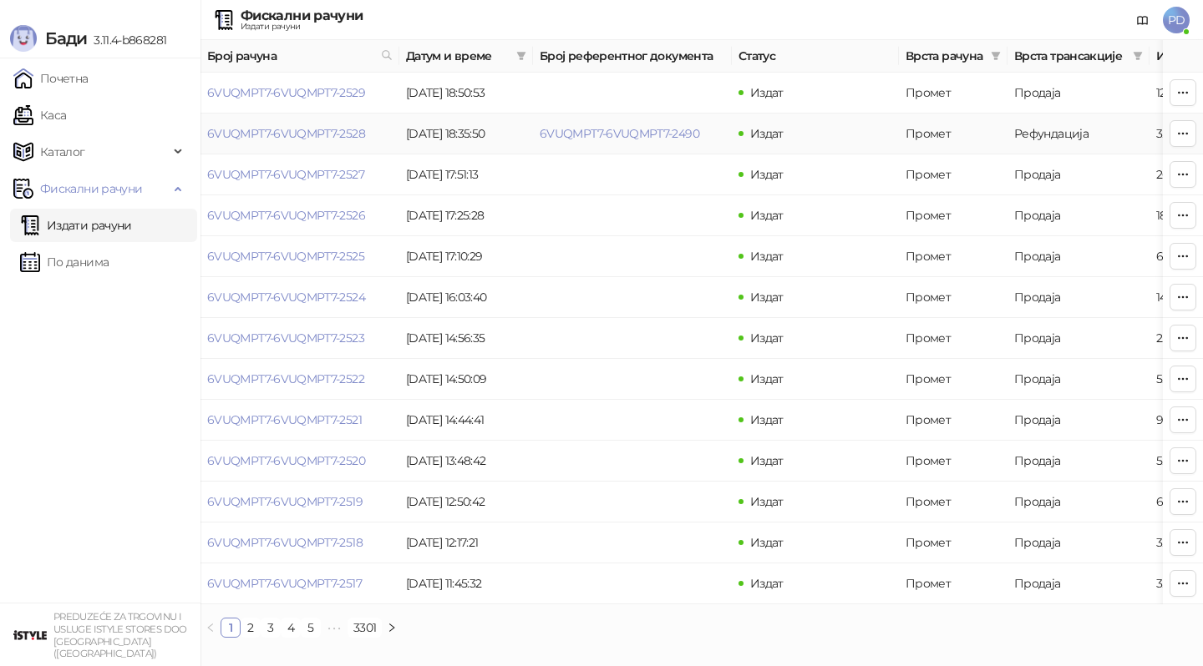
drag, startPoint x: 705, startPoint y: 135, endPoint x: 525, endPoint y: 144, distance: 179.8
click at [525, 144] on tr "6VUQMPT7-6VUQMPT7-2528 [DATE] 18:35:50 6VUQMPT7-6VUQMPT7-2490 Издат Промет Рефу…" at bounding box center [951, 134] width 1503 height 41
copy tr "6VUQMPT7-6VUQMPT7-2490"
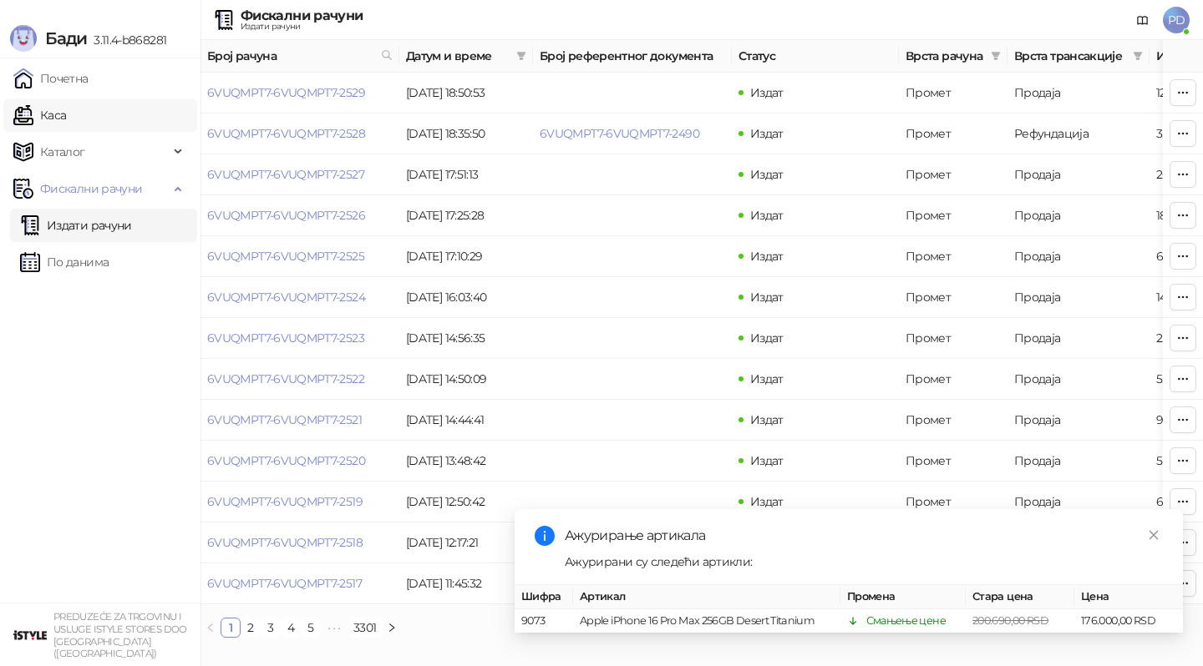
click at [66, 115] on link "Каса" at bounding box center [39, 115] width 53 height 33
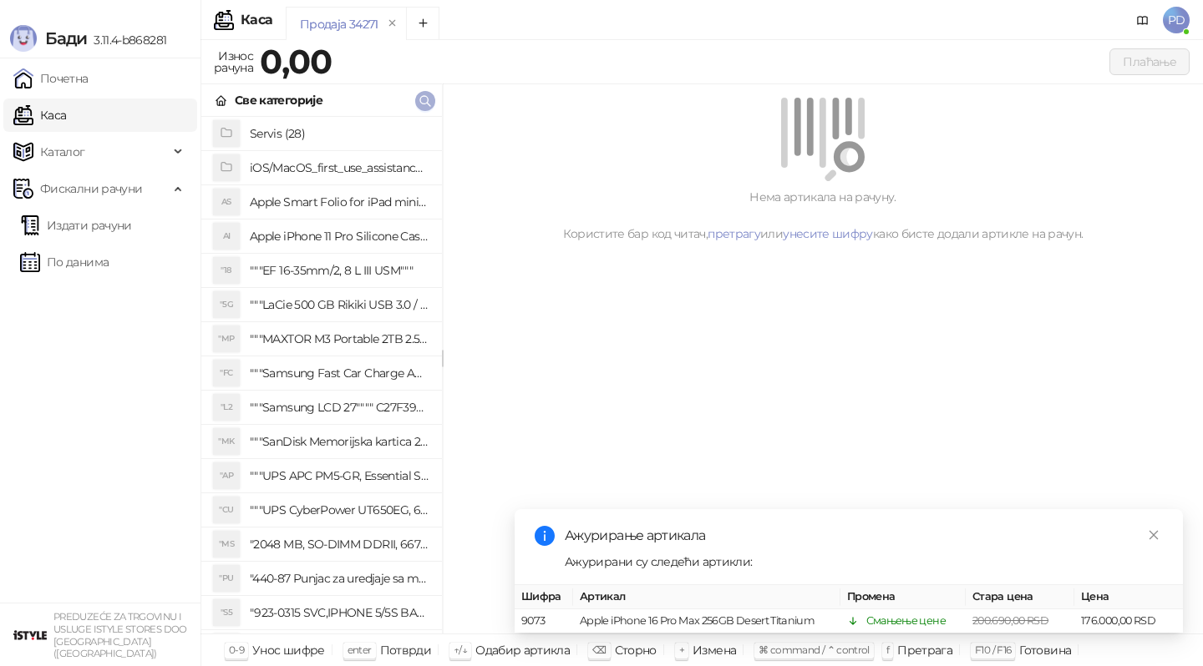
click at [426, 100] on icon "button" at bounding box center [424, 100] width 13 height 13
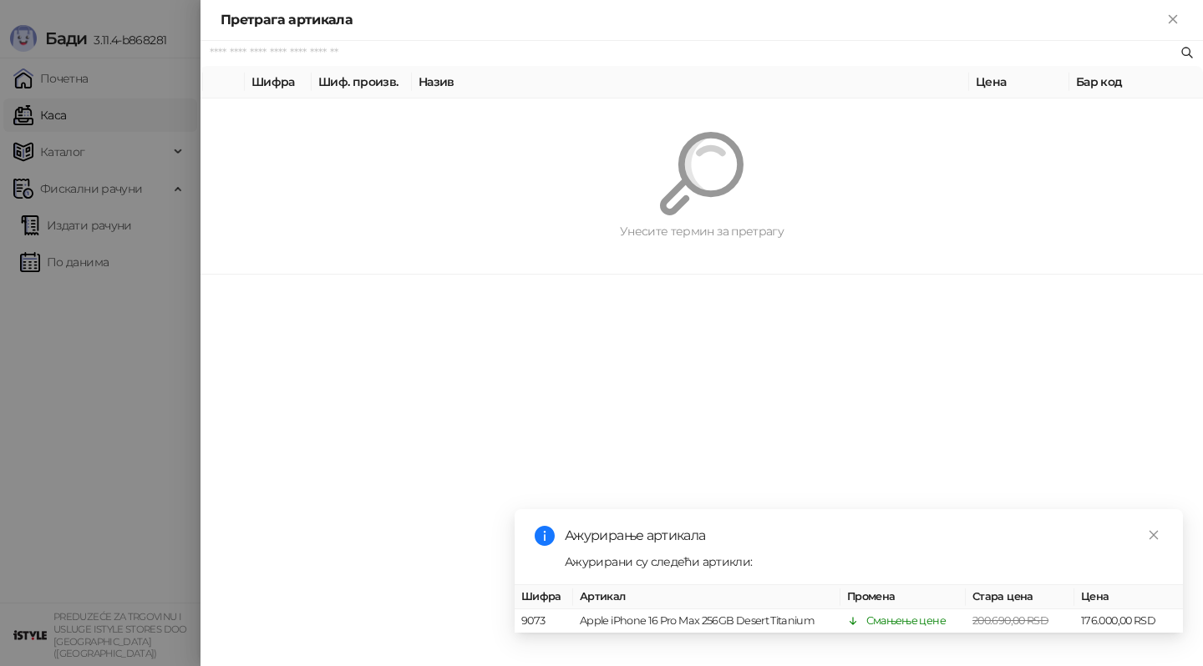
paste input "*********"
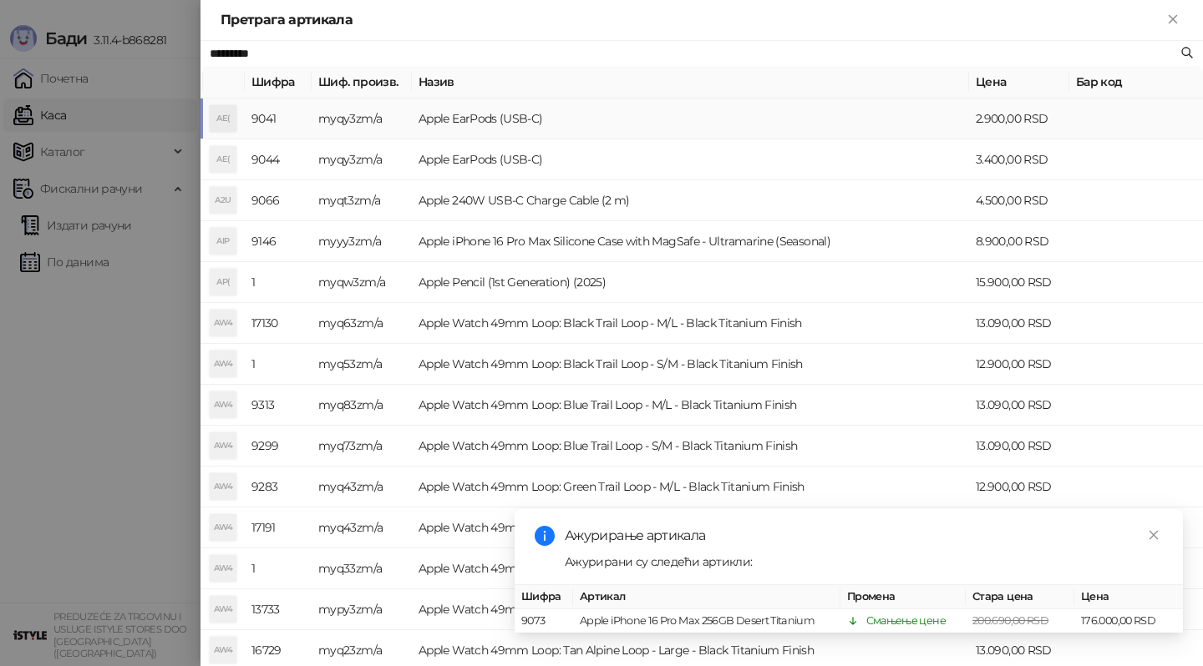
type input "*********"
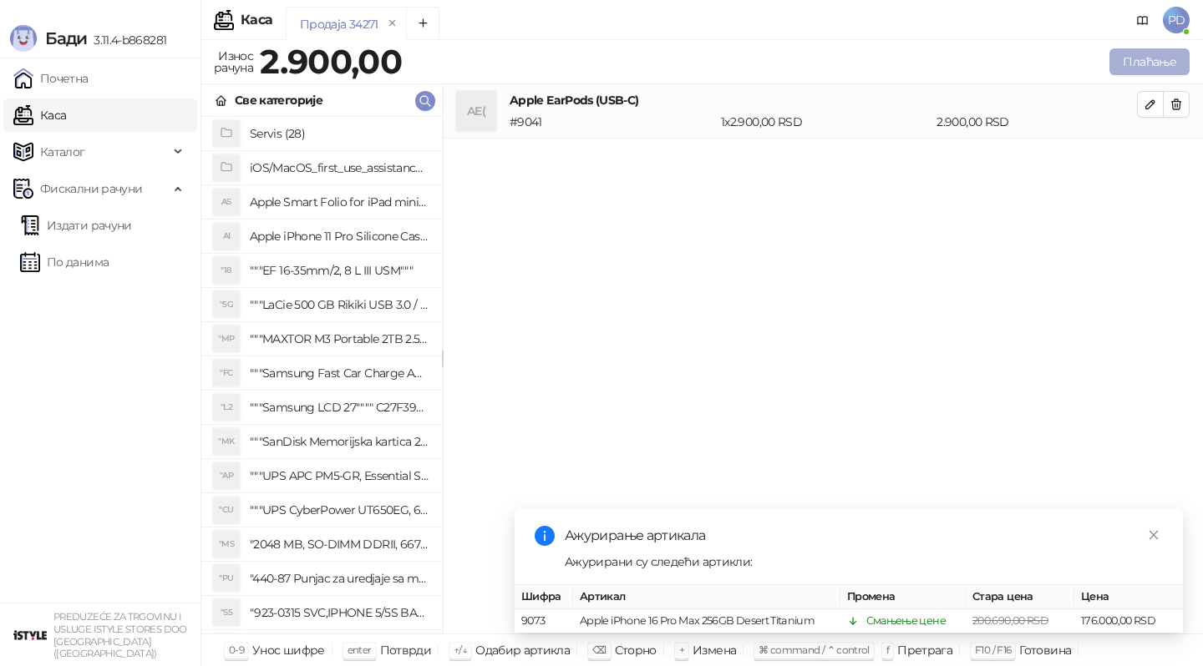
click at [1133, 59] on button "Плаћање" at bounding box center [1149, 61] width 80 height 27
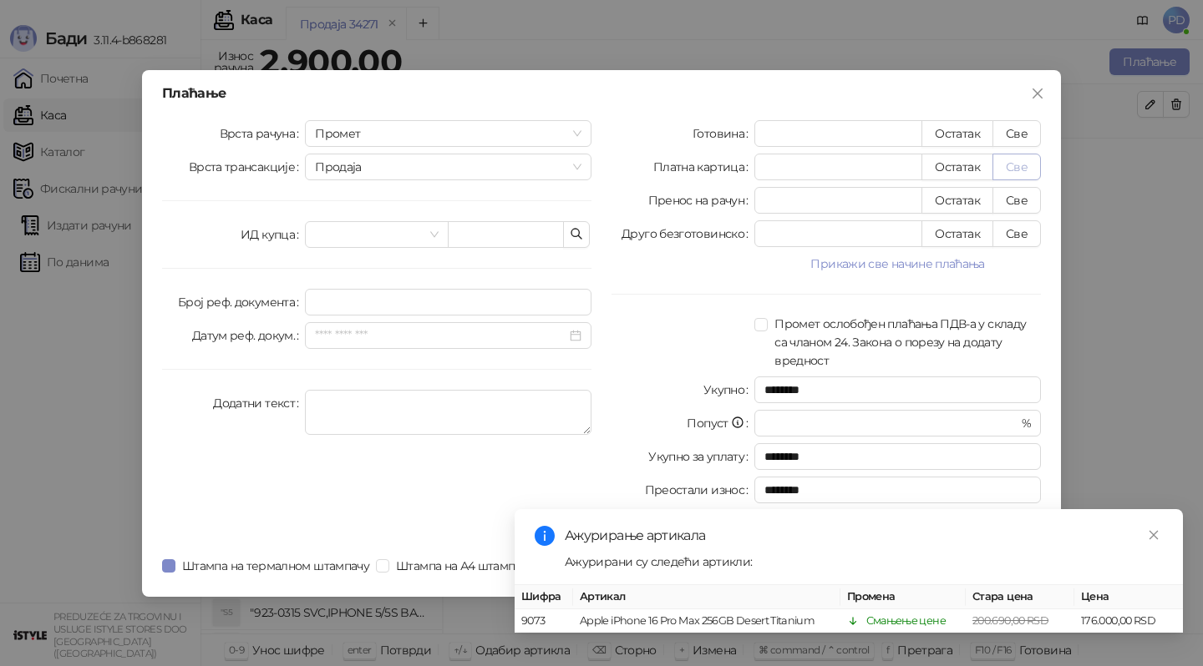
click at [1027, 161] on button "Све" at bounding box center [1016, 167] width 48 height 27
type input "****"
click at [1153, 537] on icon "close" at bounding box center [1154, 536] width 12 height 12
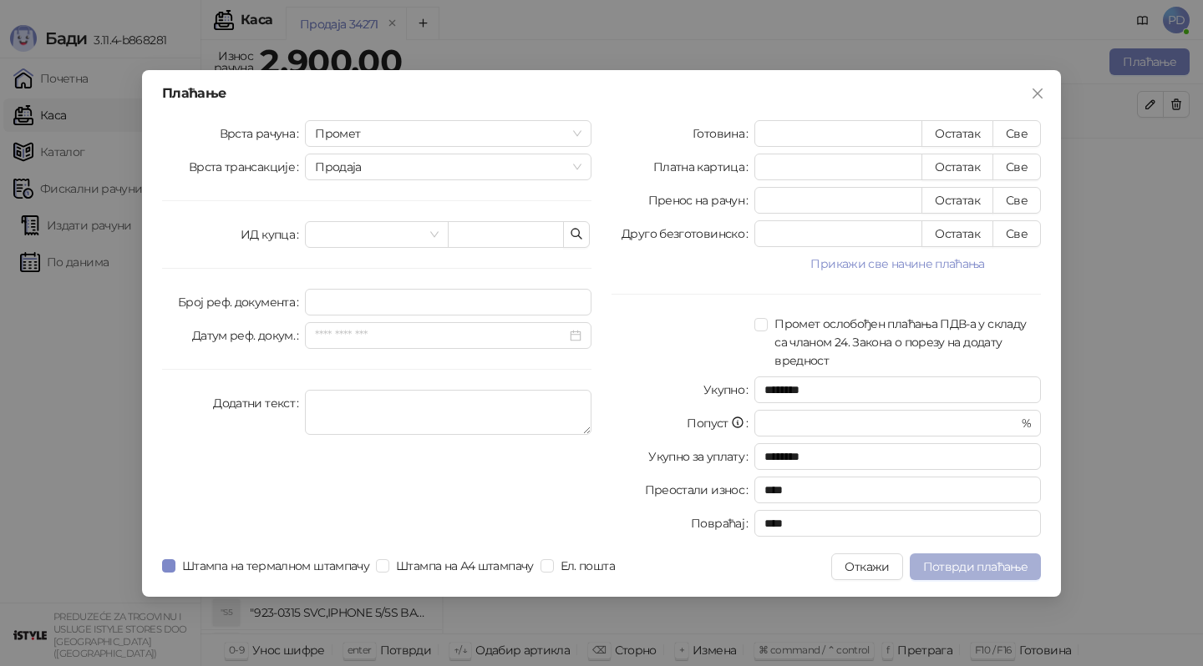
click at [1003, 569] on span "Потврди плаћање" at bounding box center [975, 567] width 104 height 15
